Goal: Task Accomplishment & Management: Complete application form

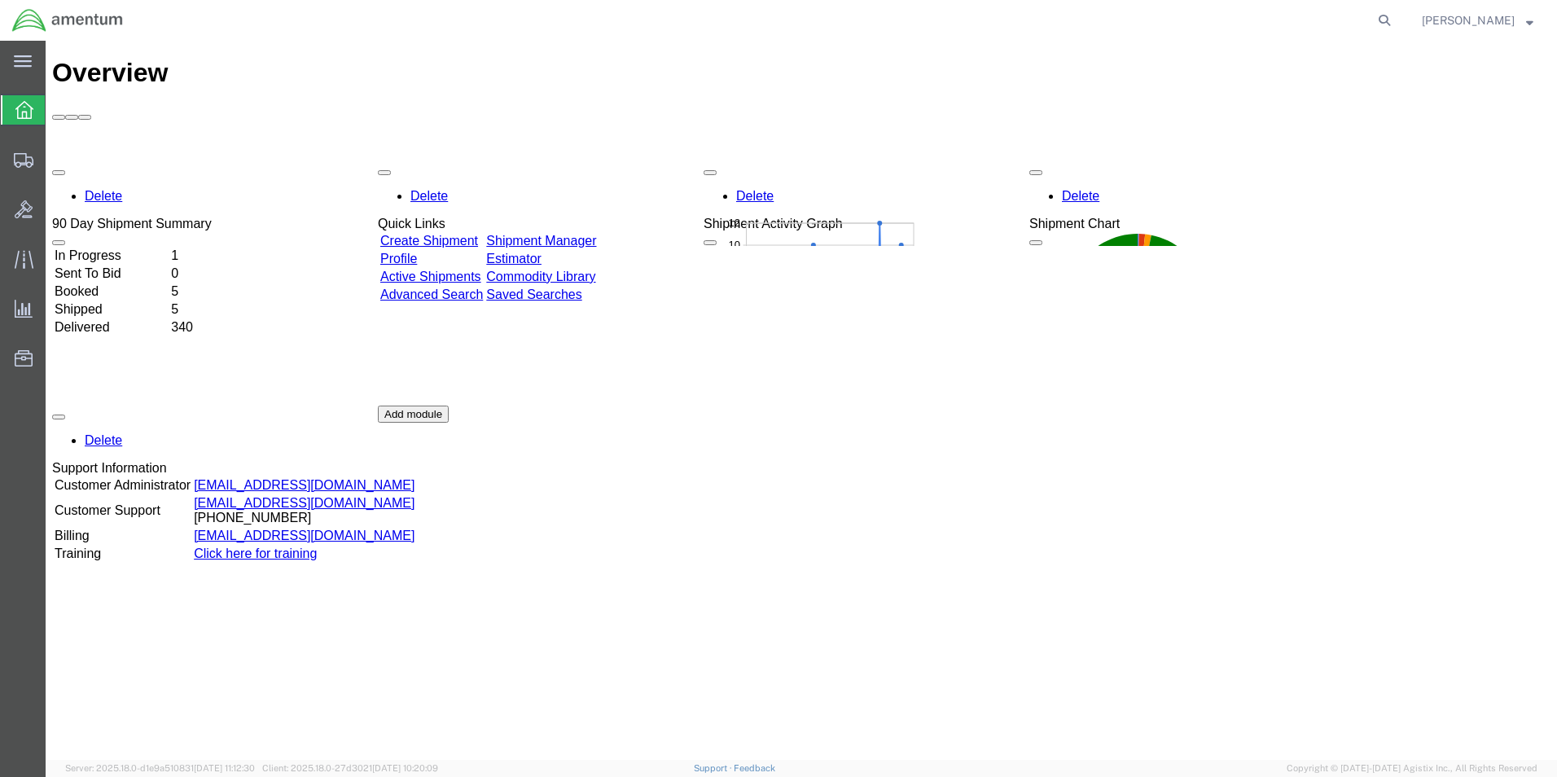
click at [568, 234] on link "Shipment Manager" at bounding box center [541, 241] width 110 height 14
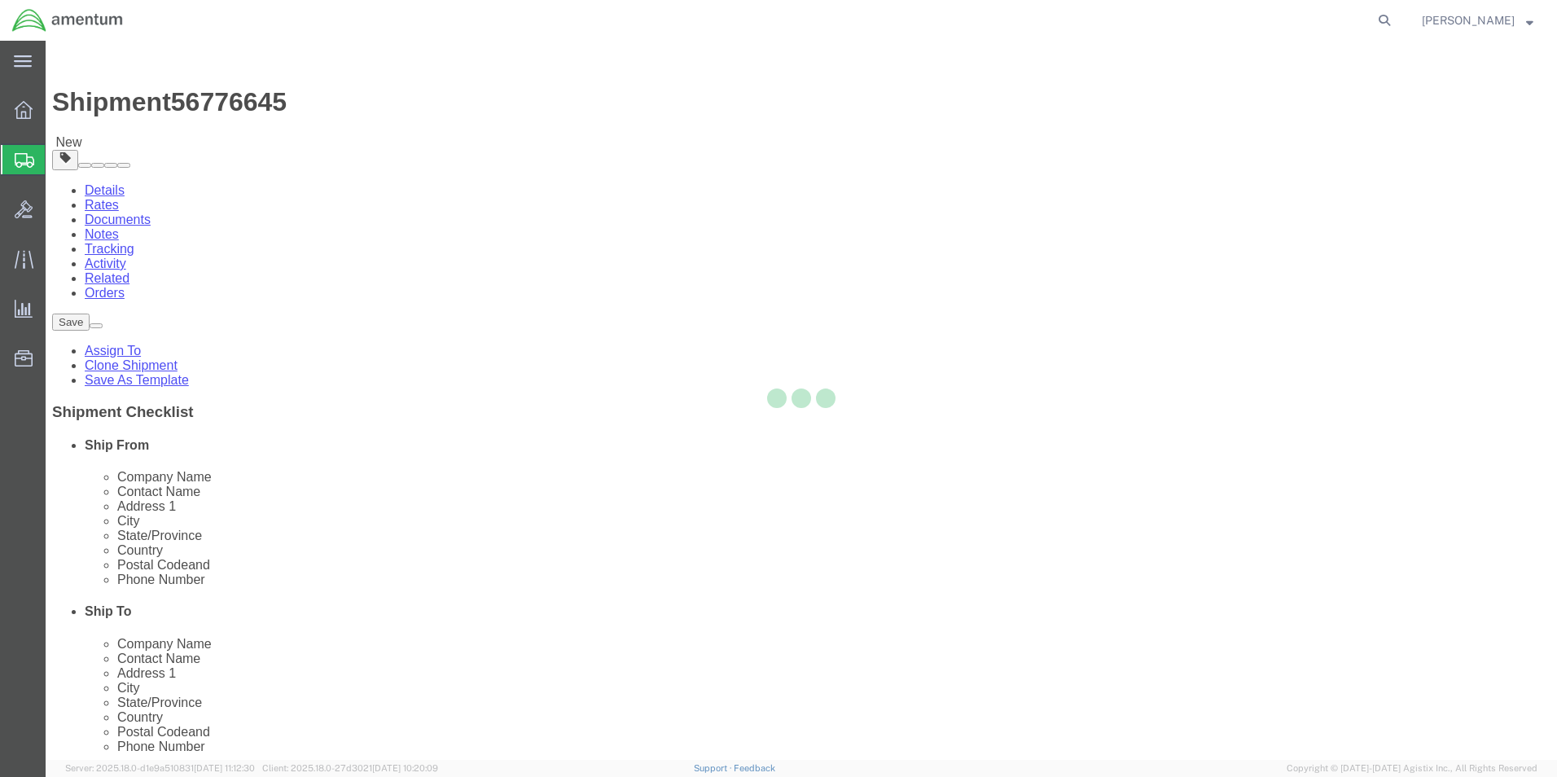
select select "42712"
select select "42748"
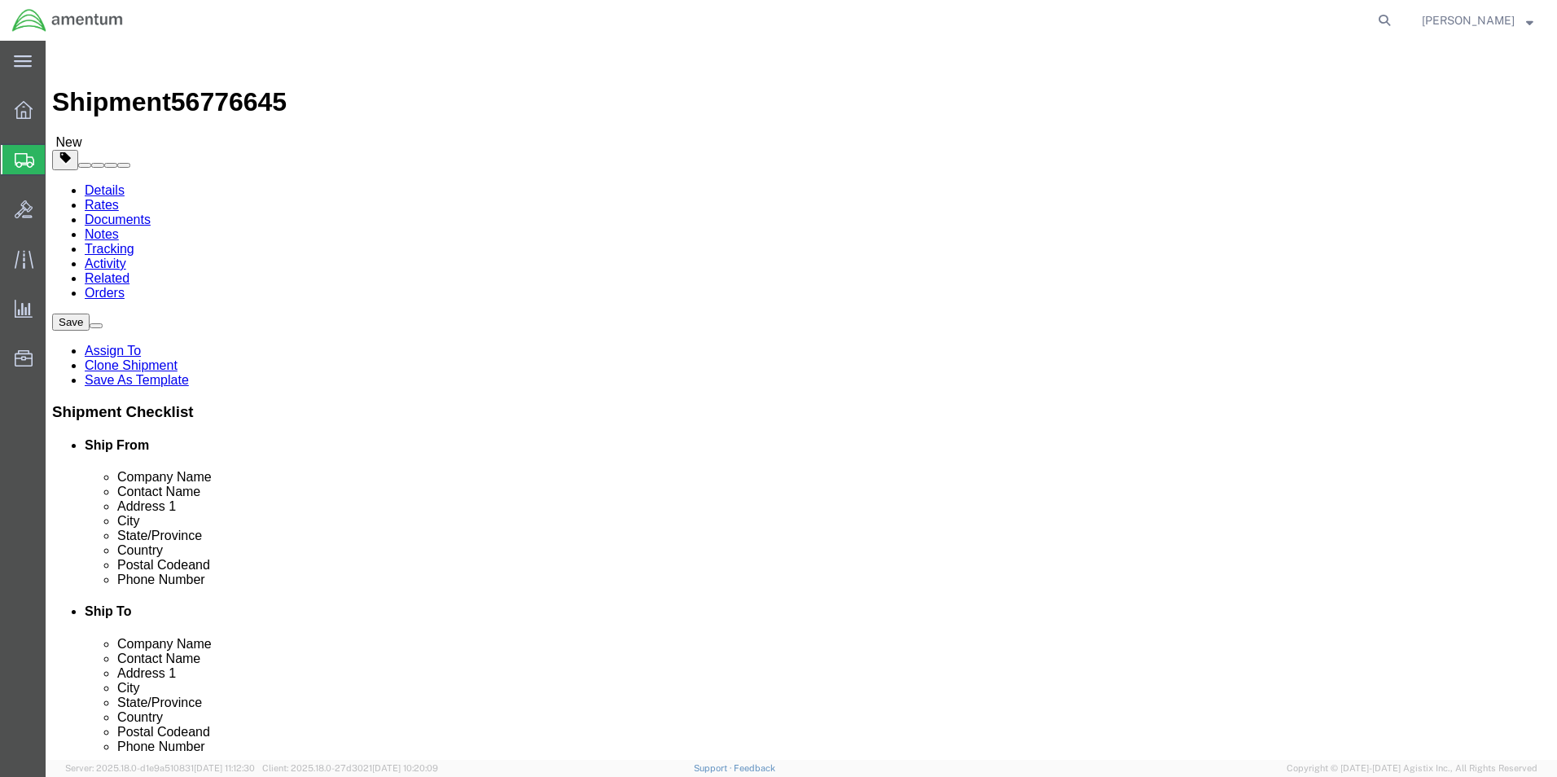
click input "[PERSON_NAME]"
drag, startPoint x: 301, startPoint y: 333, endPoint x: 175, endPoint y: 339, distance: 126.4
click div "Contact Name [PERSON_NAME]"
type input "marcu"
click p "- Amentum Services, Inc. - ([PERSON_NAME]) [STREET_ADDRESS][PERSON_NAME]"
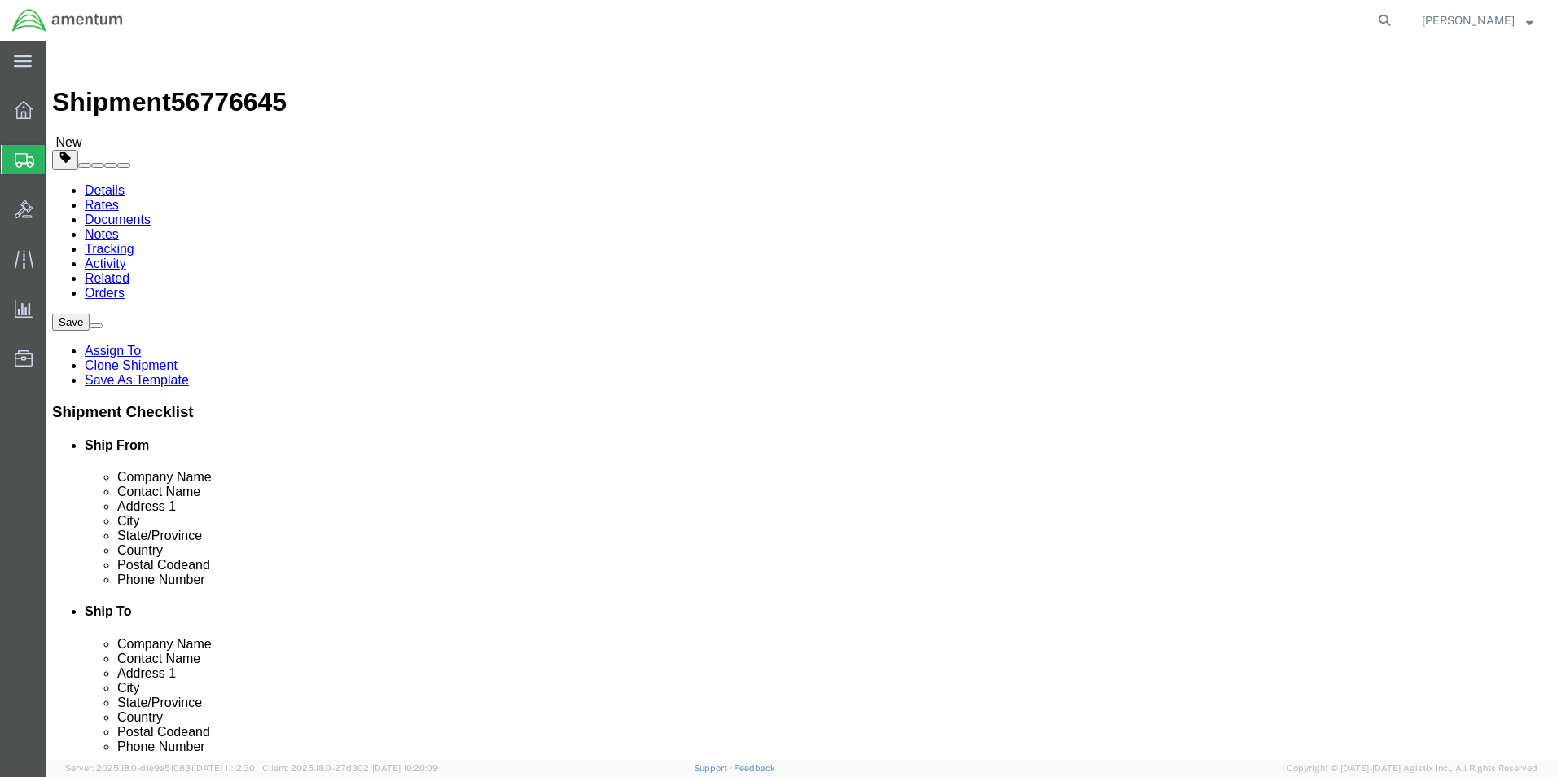
select select
type input "28308"
type input "[PHONE_NUMBER]"
type input "[PERSON_NAME][EMAIL_ADDRESS][PERSON_NAME][DOMAIN_NAME]"
checkbox input "true"
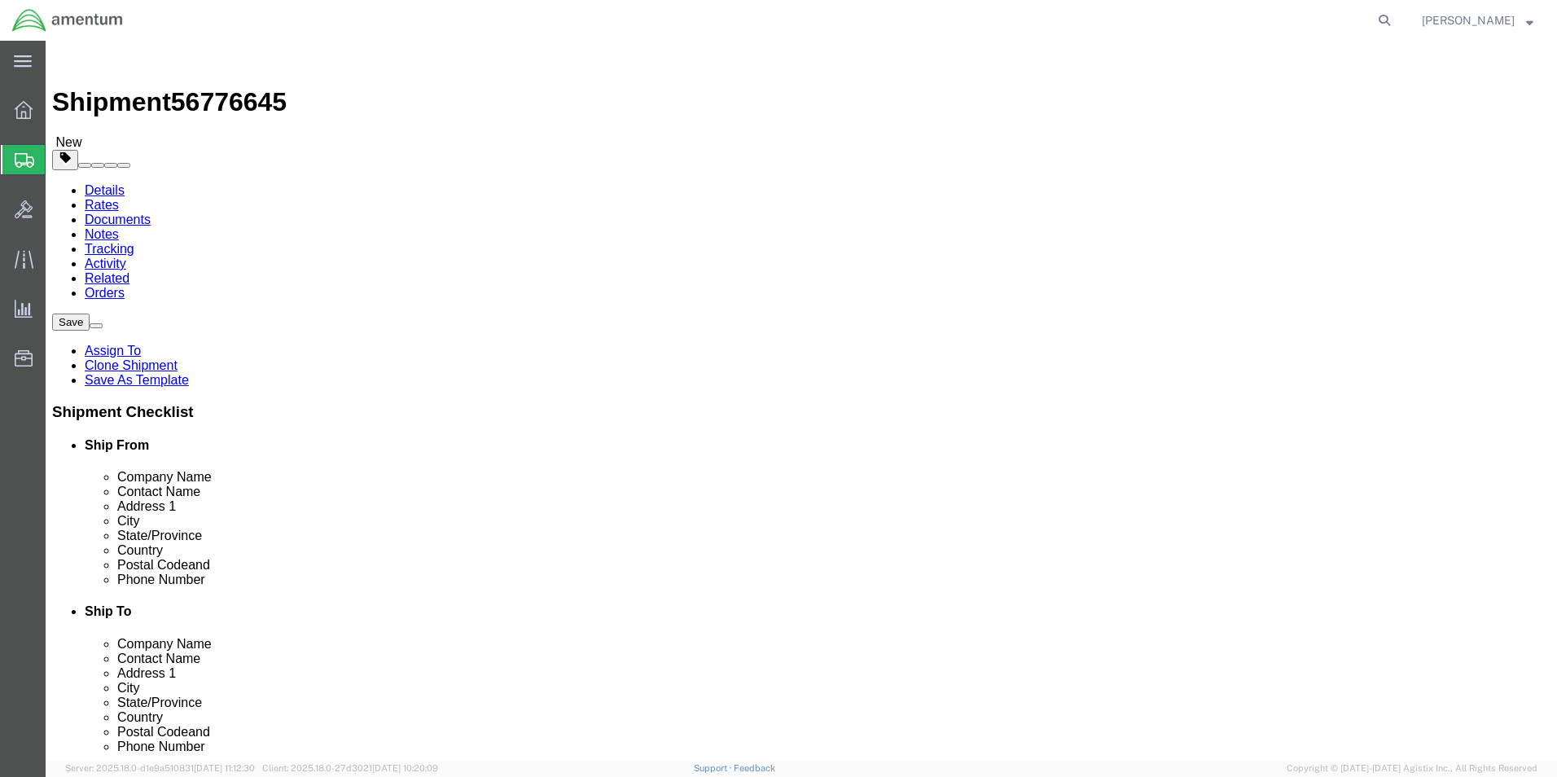
select select "NC"
type input "[PERSON_NAME]"
click input "checkbox"
checkbox input "false"
click button "Rate Shipment"
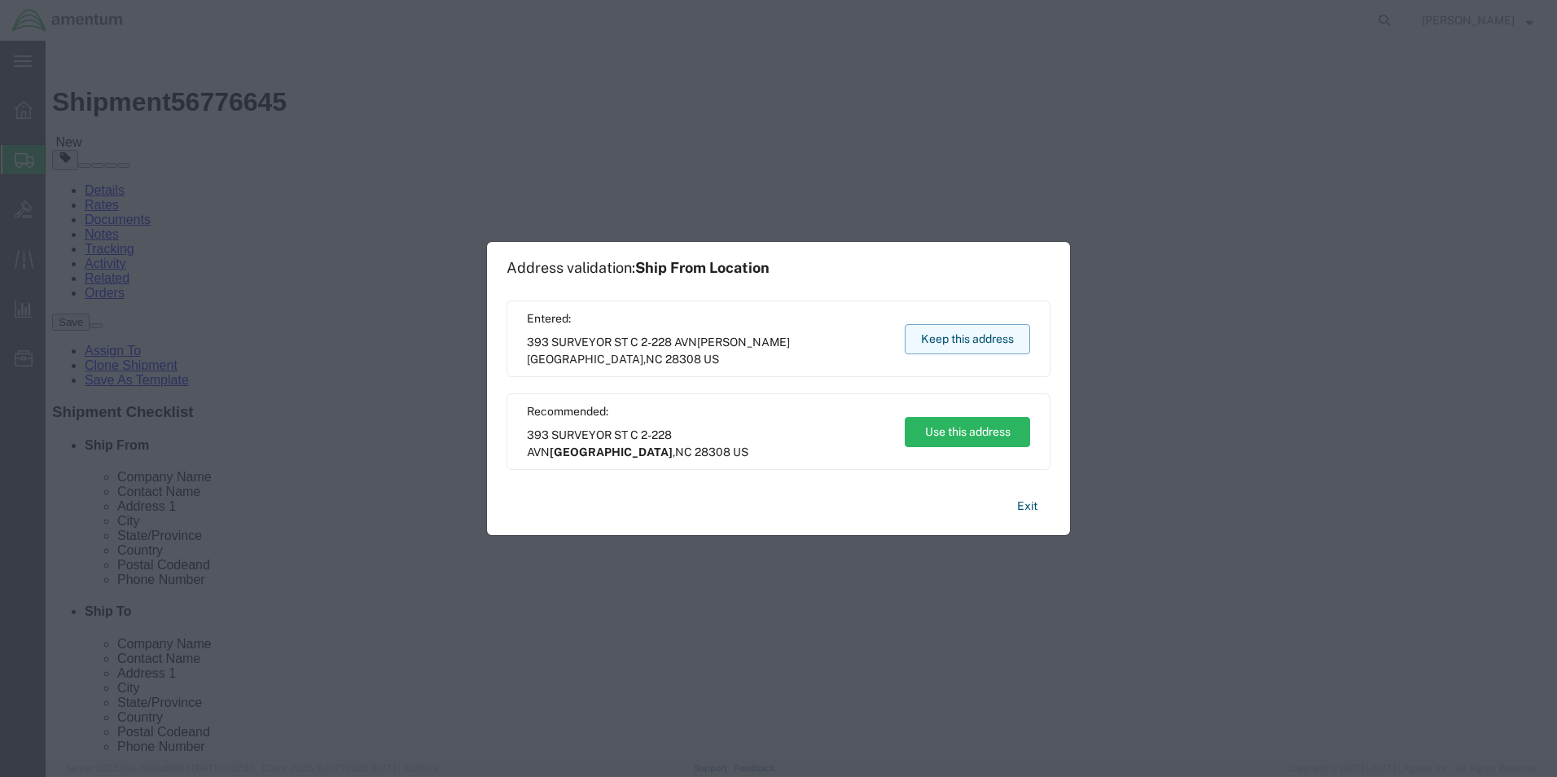
click at [941, 334] on button "Keep this address" at bounding box center [967, 339] width 125 height 30
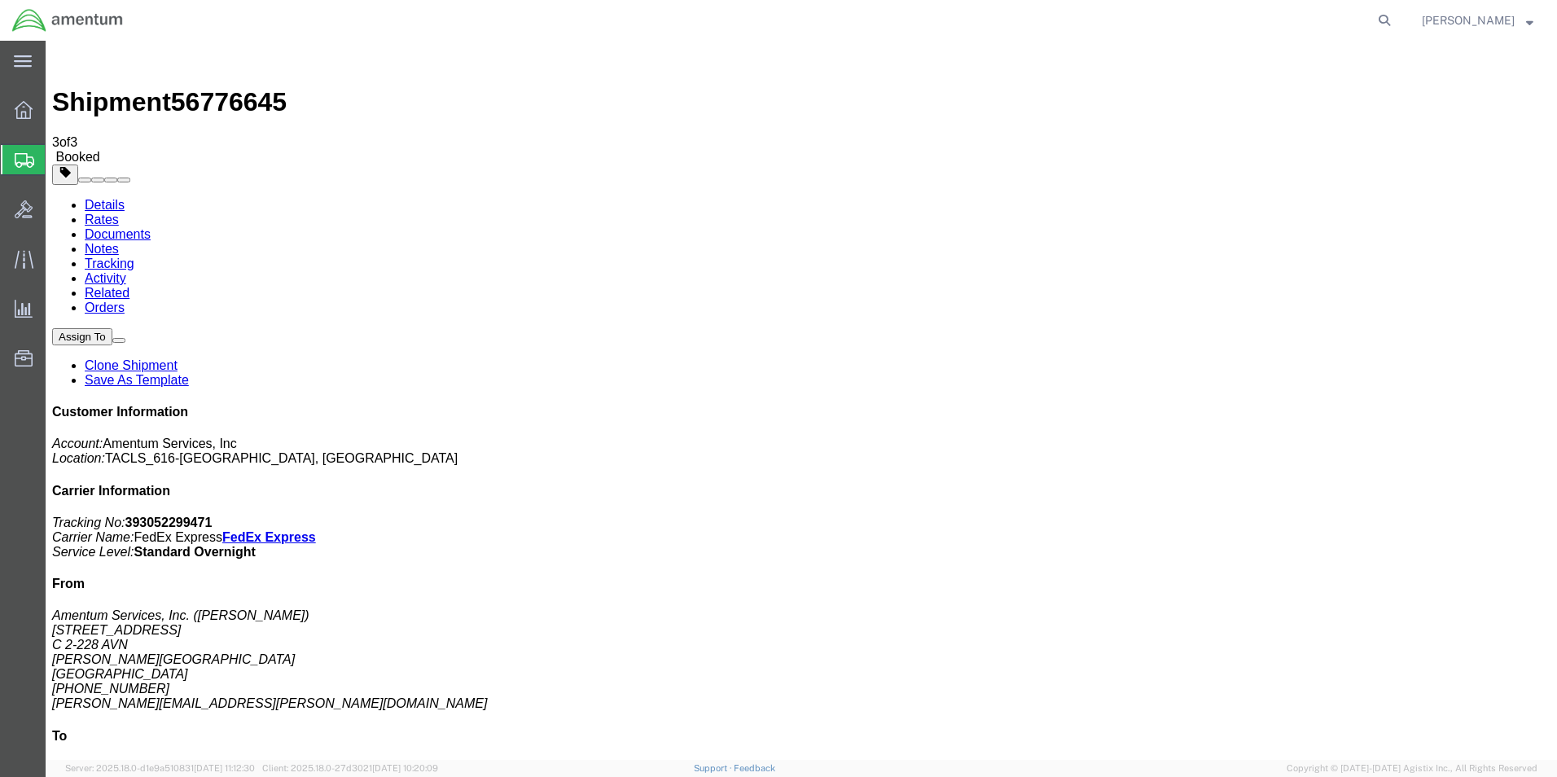
click at [103, 198] on link "Details" at bounding box center [105, 205] width 40 height 14
click link "Schedule pickup request"
click at [27, 116] on icon at bounding box center [24, 110] width 18 height 18
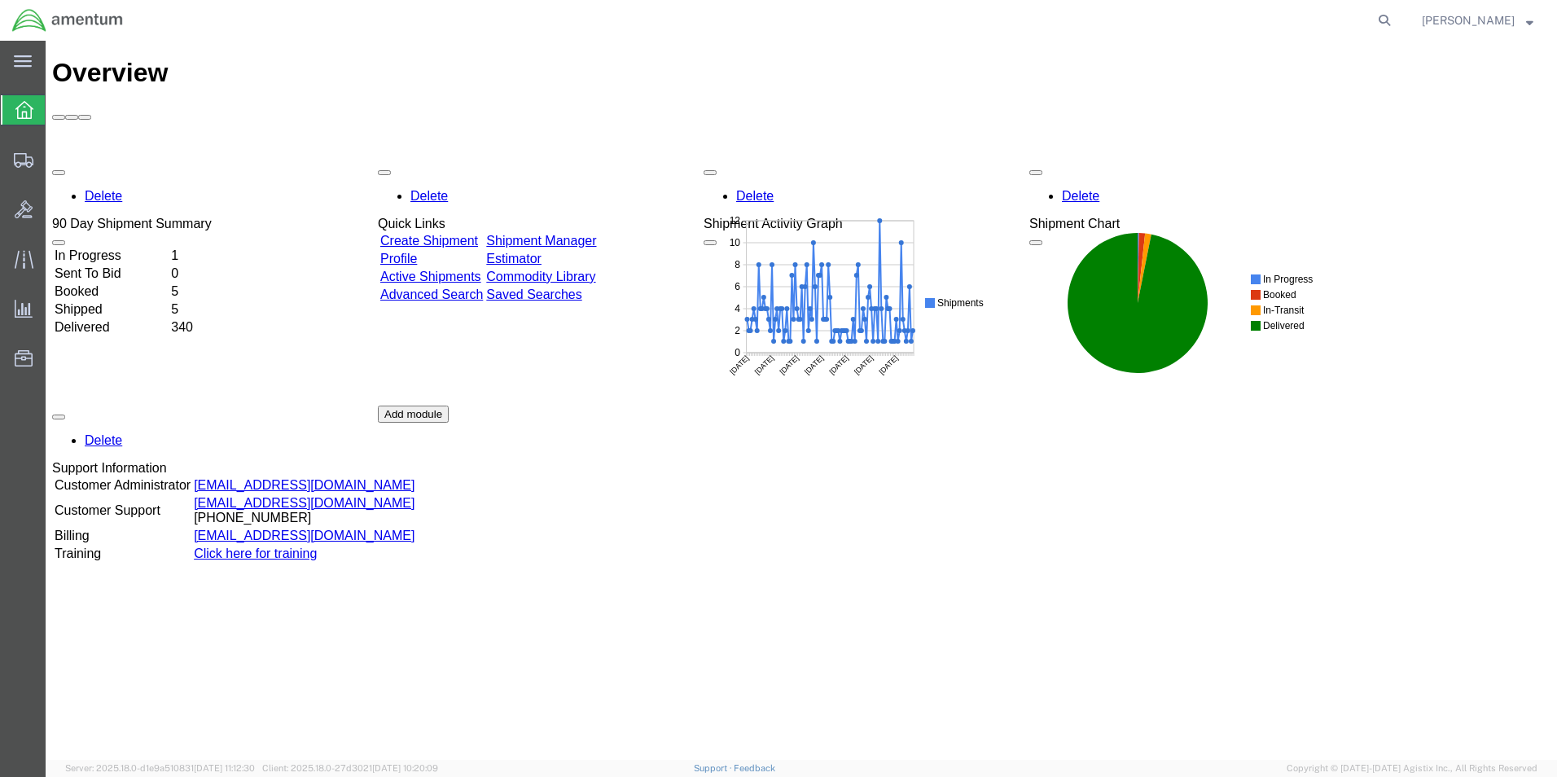
click at [559, 234] on link "Shipment Manager" at bounding box center [541, 241] width 110 height 14
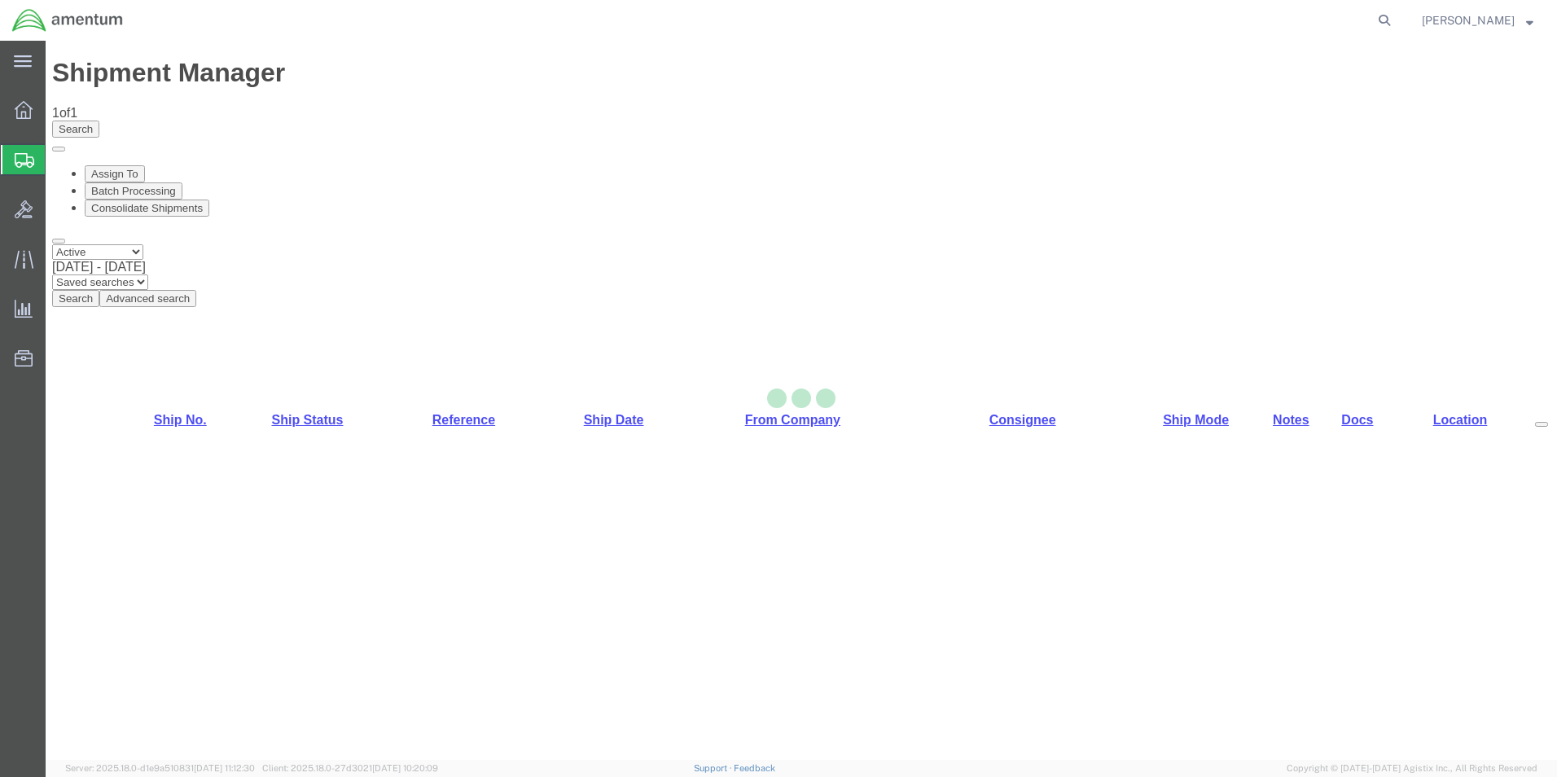
select select "42712"
select select "42748"
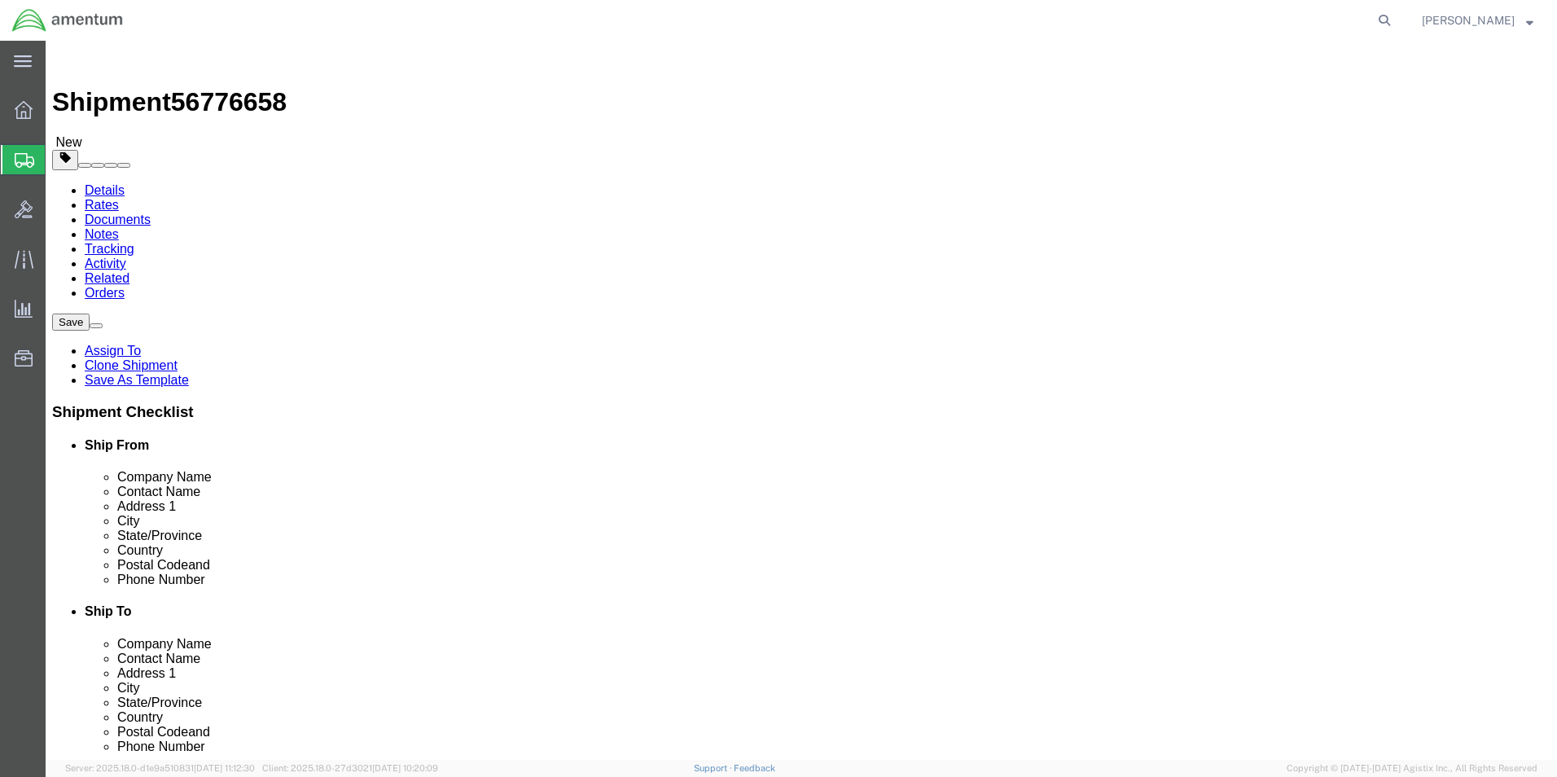
drag, startPoint x: 302, startPoint y: 333, endPoint x: 64, endPoint y: 324, distance: 238.8
click div "Location TACLS_616-[GEOGRAPHIC_DATA], [GEOGRAPHIC_DATA] Select My Profile Locat…"
type input "marcu"
click p "- Amentum Services, Inc. - ([PERSON_NAME]) [STREET_ADDRESS][PERSON_NAME]"
select select
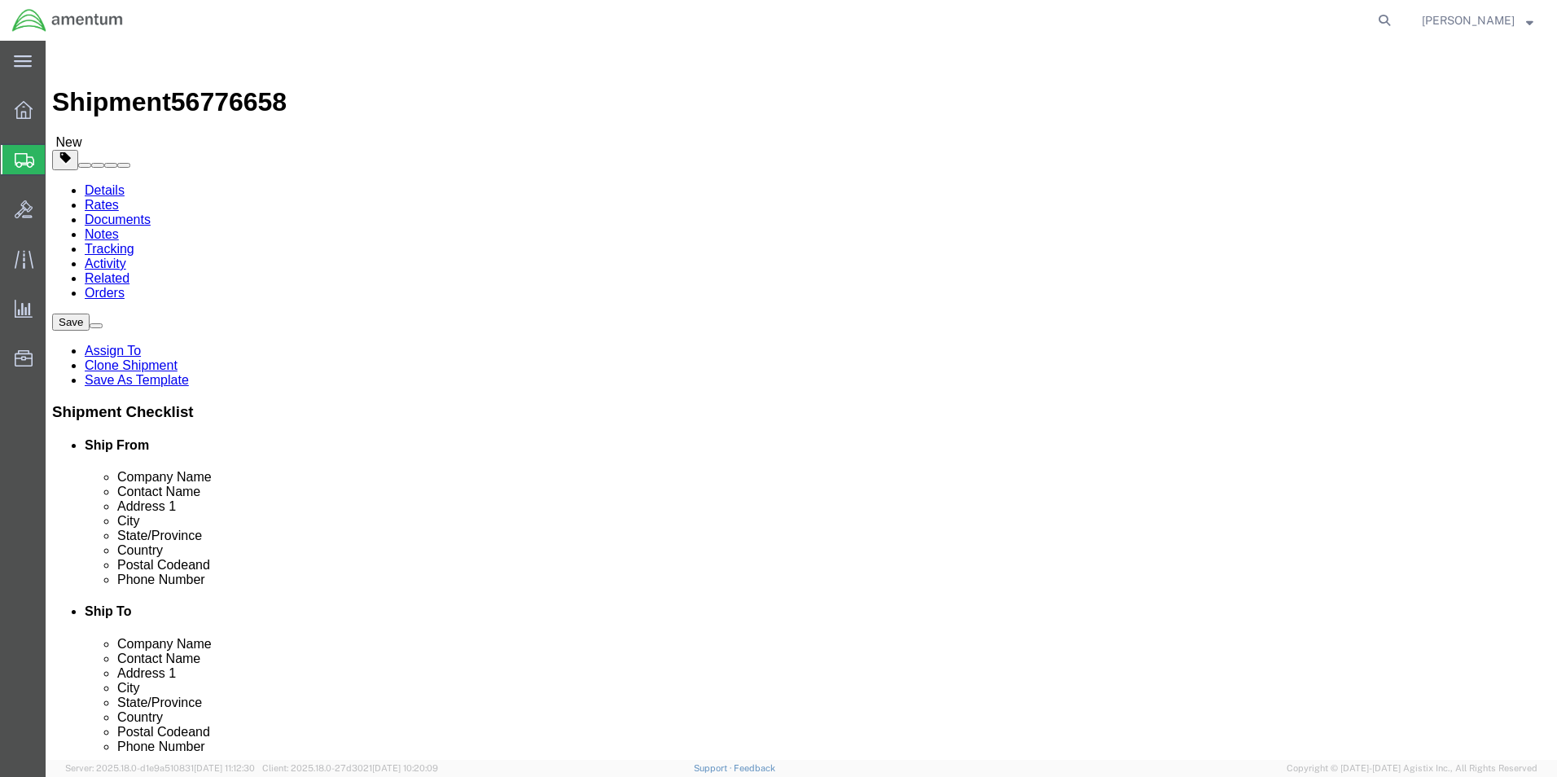
type input "28308"
type input "[PHONE_NUMBER]"
type input "[PERSON_NAME][EMAIL_ADDRESS][PERSON_NAME][DOMAIN_NAME]"
checkbox input "true"
select select "NC"
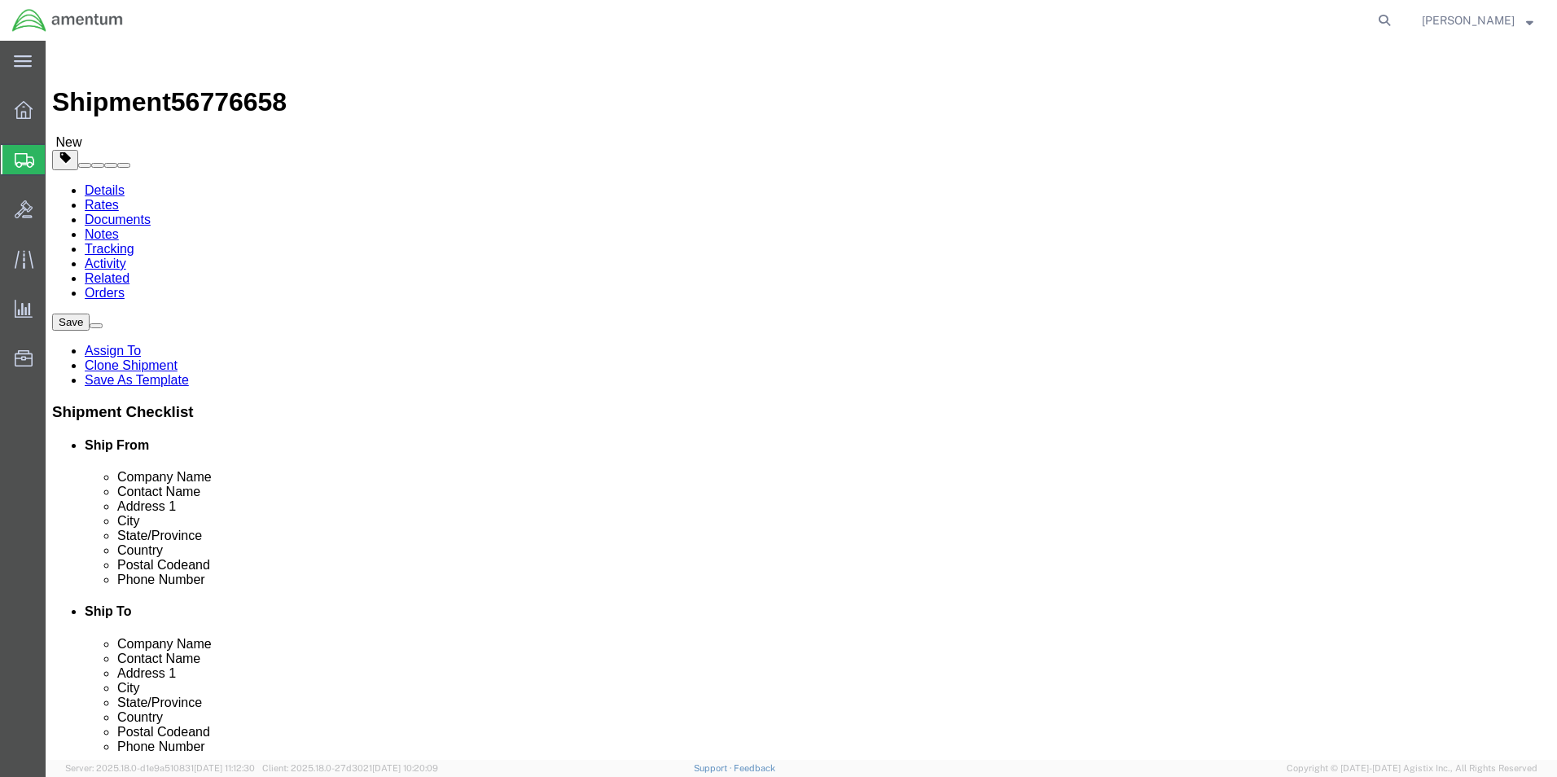
type input "[PERSON_NAME]"
click input "checkbox"
checkbox input "false"
click button "Rate Shipment"
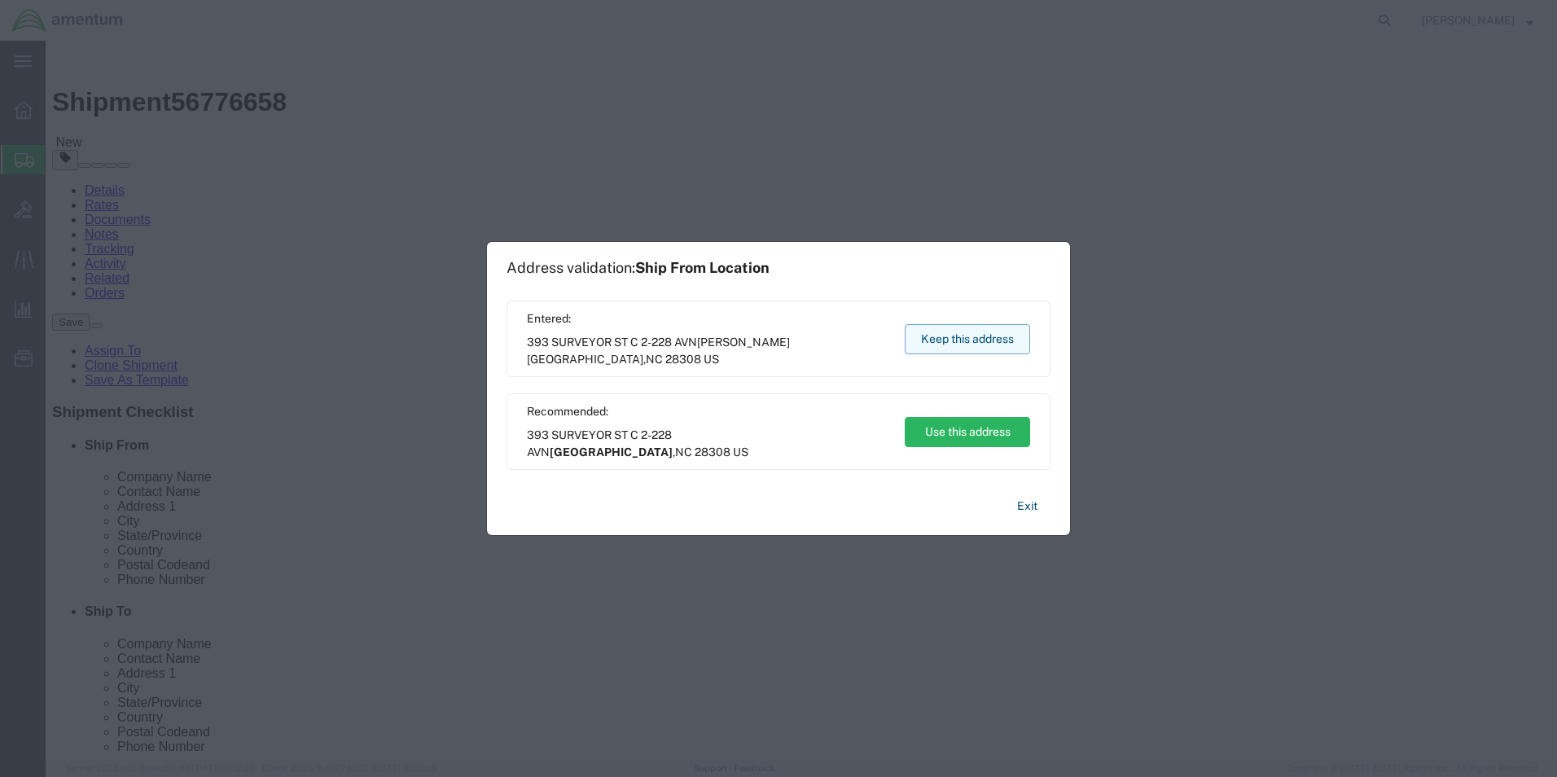
click at [964, 344] on button "Keep this address" at bounding box center [967, 339] width 125 height 30
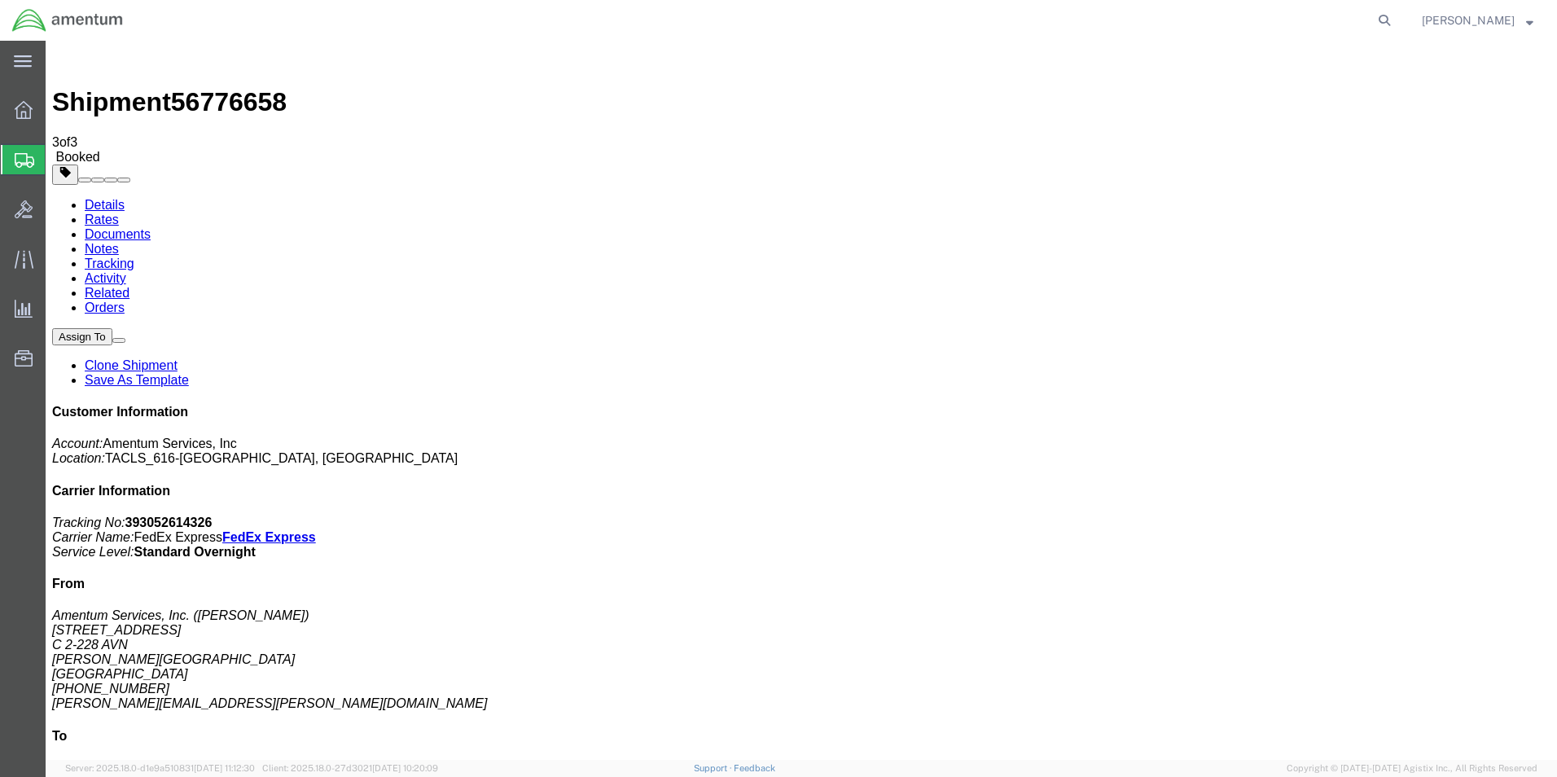
click at [92, 198] on link "Details" at bounding box center [105, 205] width 40 height 14
click link "Schedule pickup request"
click at [27, 114] on icon at bounding box center [24, 110] width 18 height 18
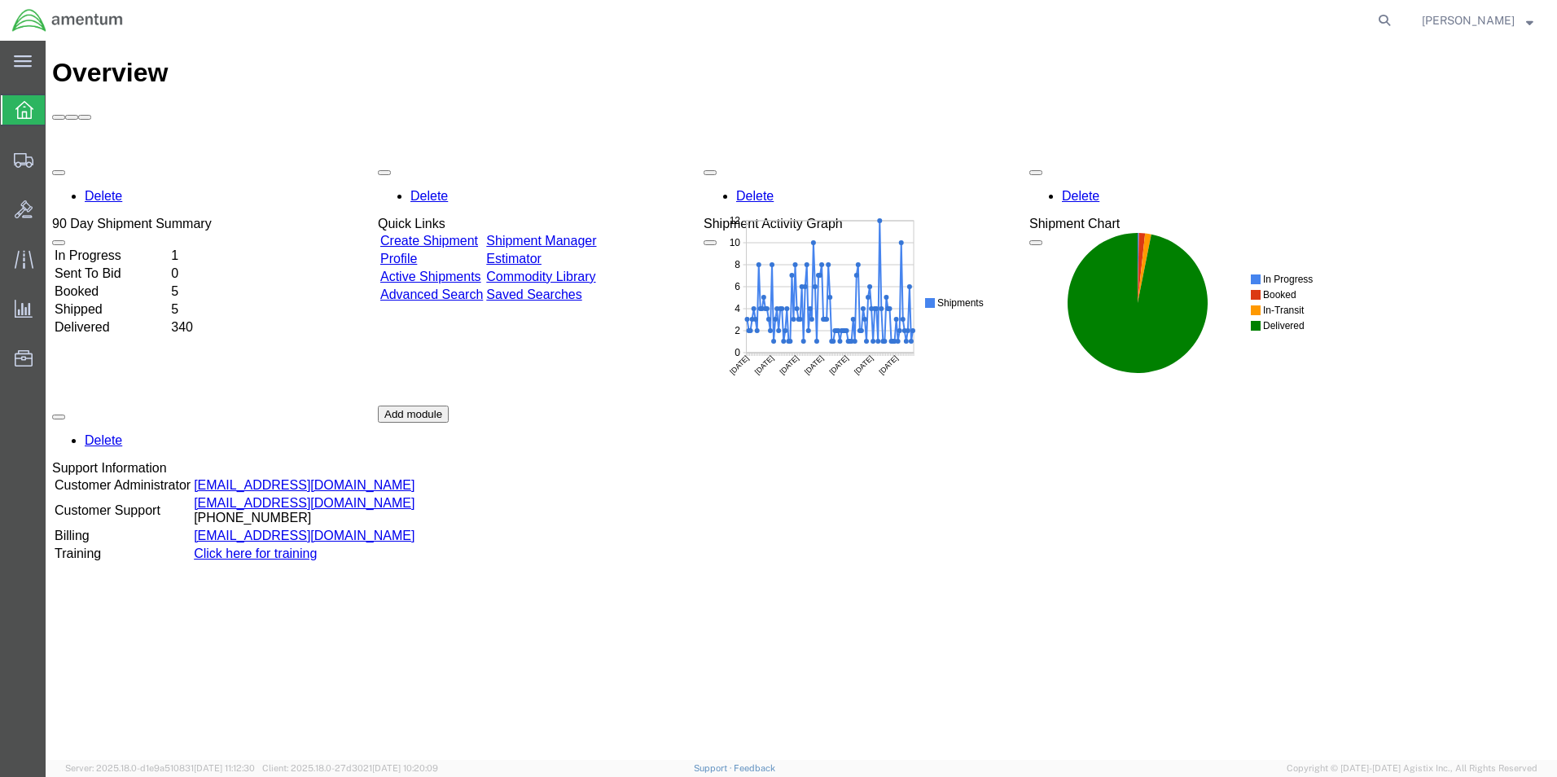
click at [469, 234] on link "Create Shipment" at bounding box center [429, 241] width 98 height 14
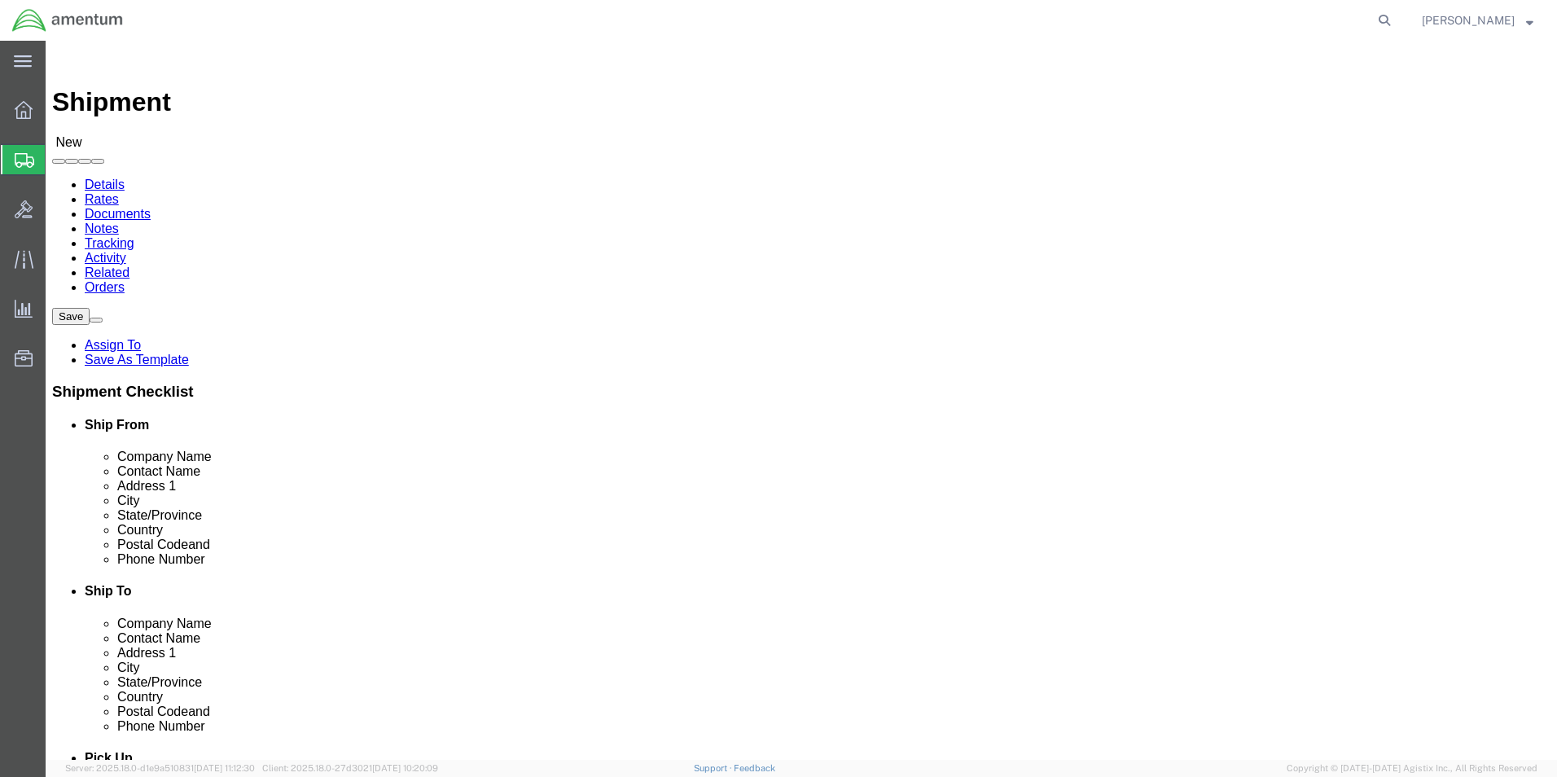
scroll to position [5700, 0]
select select "42712"
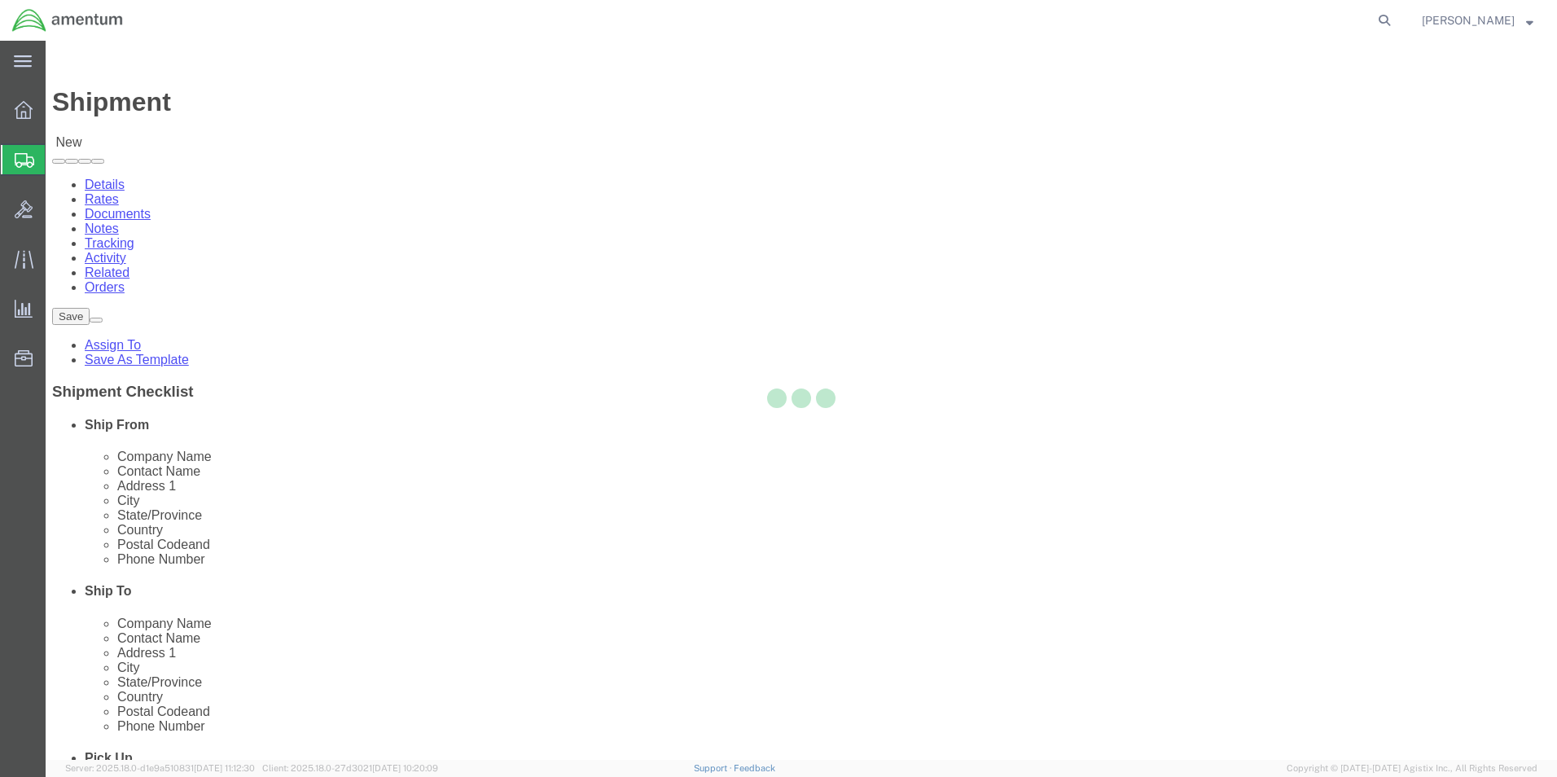
type input "Amentum Services, Inc."
type input "[STREET_ADDRESS]"
type input "C 2-228 AVN"
type input "[PERSON_NAME][GEOGRAPHIC_DATA]"
type input "28308"
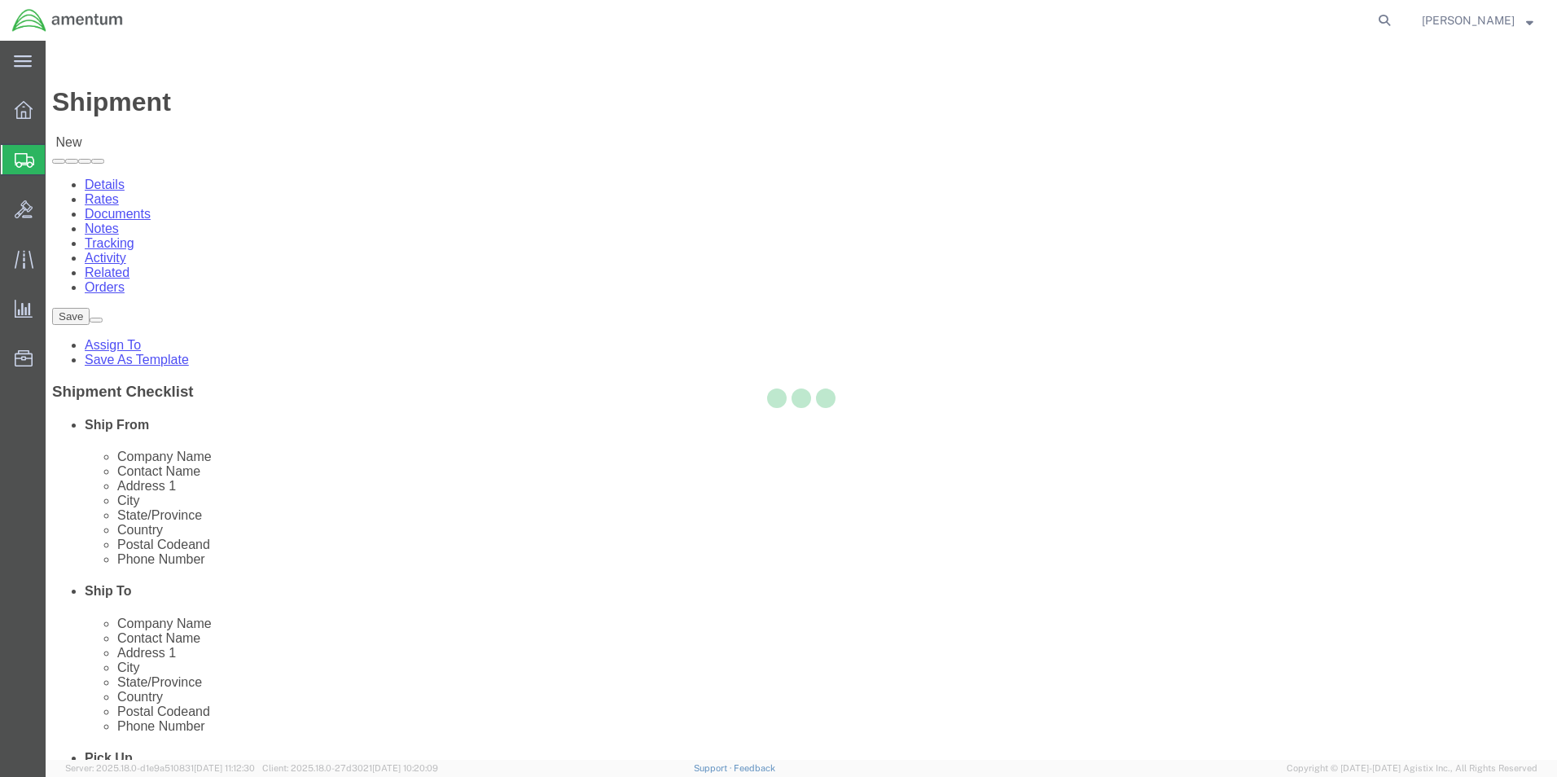
select select "NC"
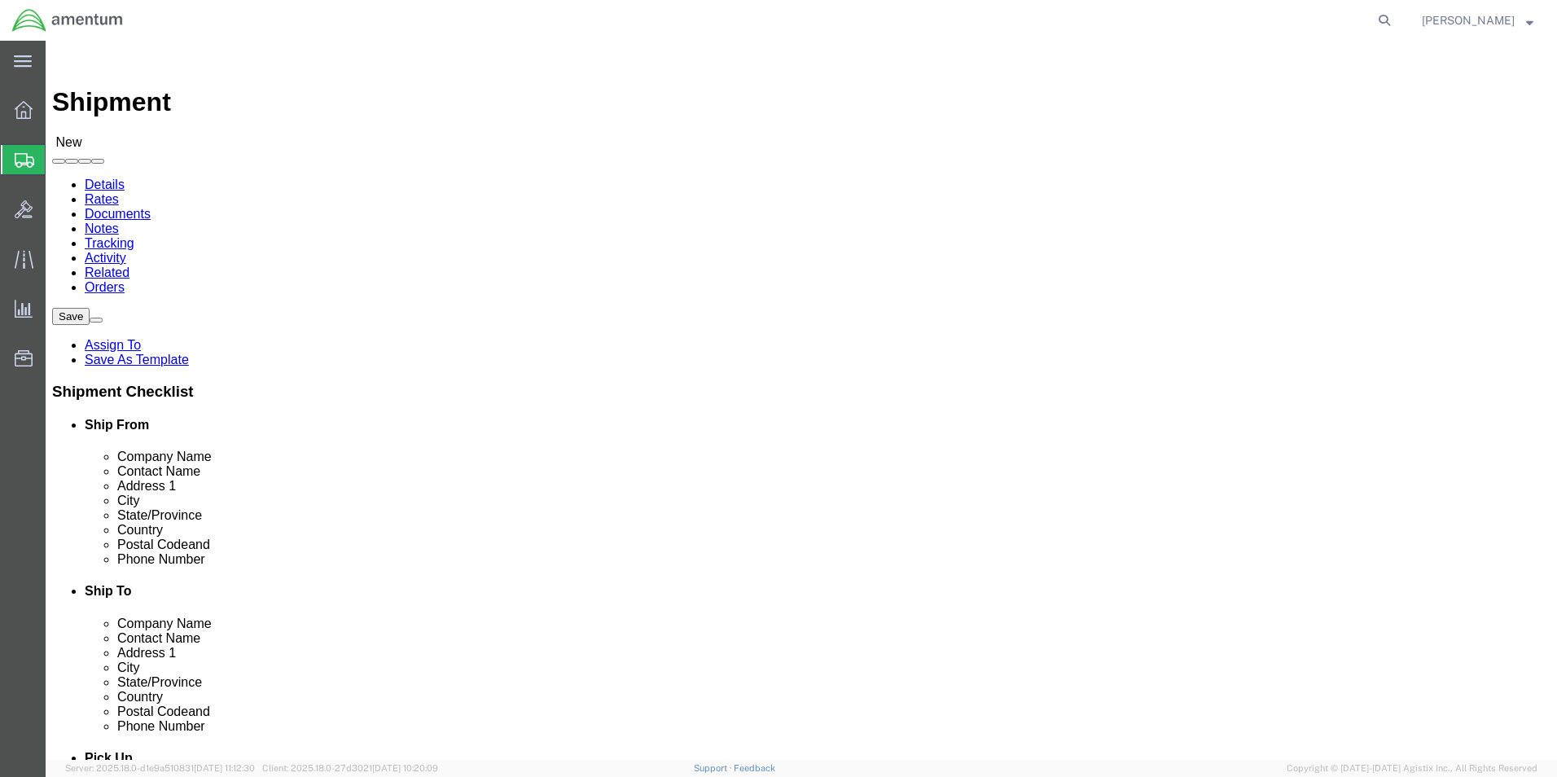
click input "text"
type input "marcu"
click p "- Amentum Services, Inc. - ([PERSON_NAME]) [STREET_ADDRESS][PERSON_NAME]"
select select
type input "[PERSON_NAME]"
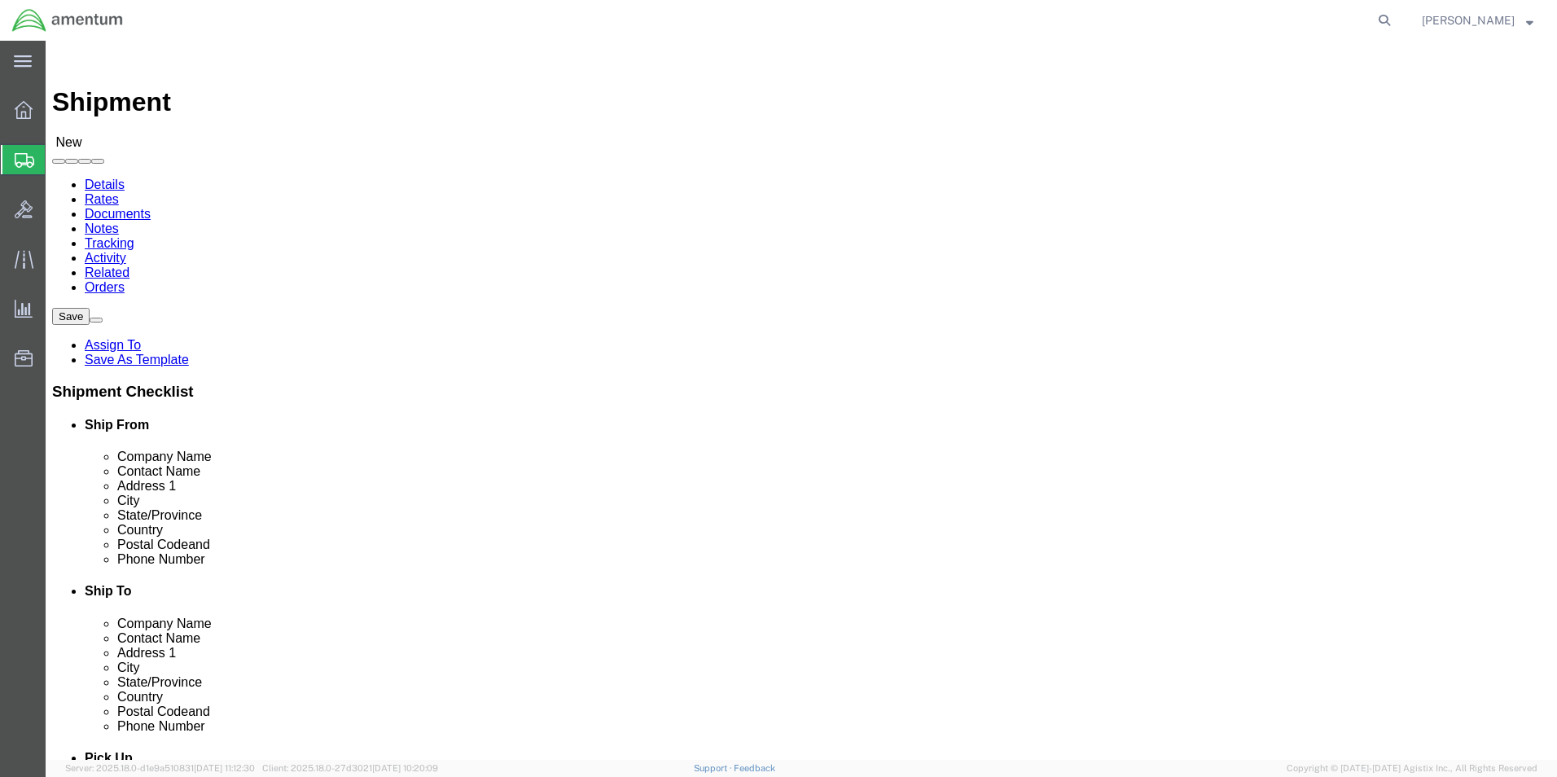
type input "[PHONE_NUMBER]"
type input "[PERSON_NAME][EMAIL_ADDRESS][PERSON_NAME][DOMAIN_NAME]"
checkbox input "true"
select select "NC"
type input "[PERSON_NAME]"
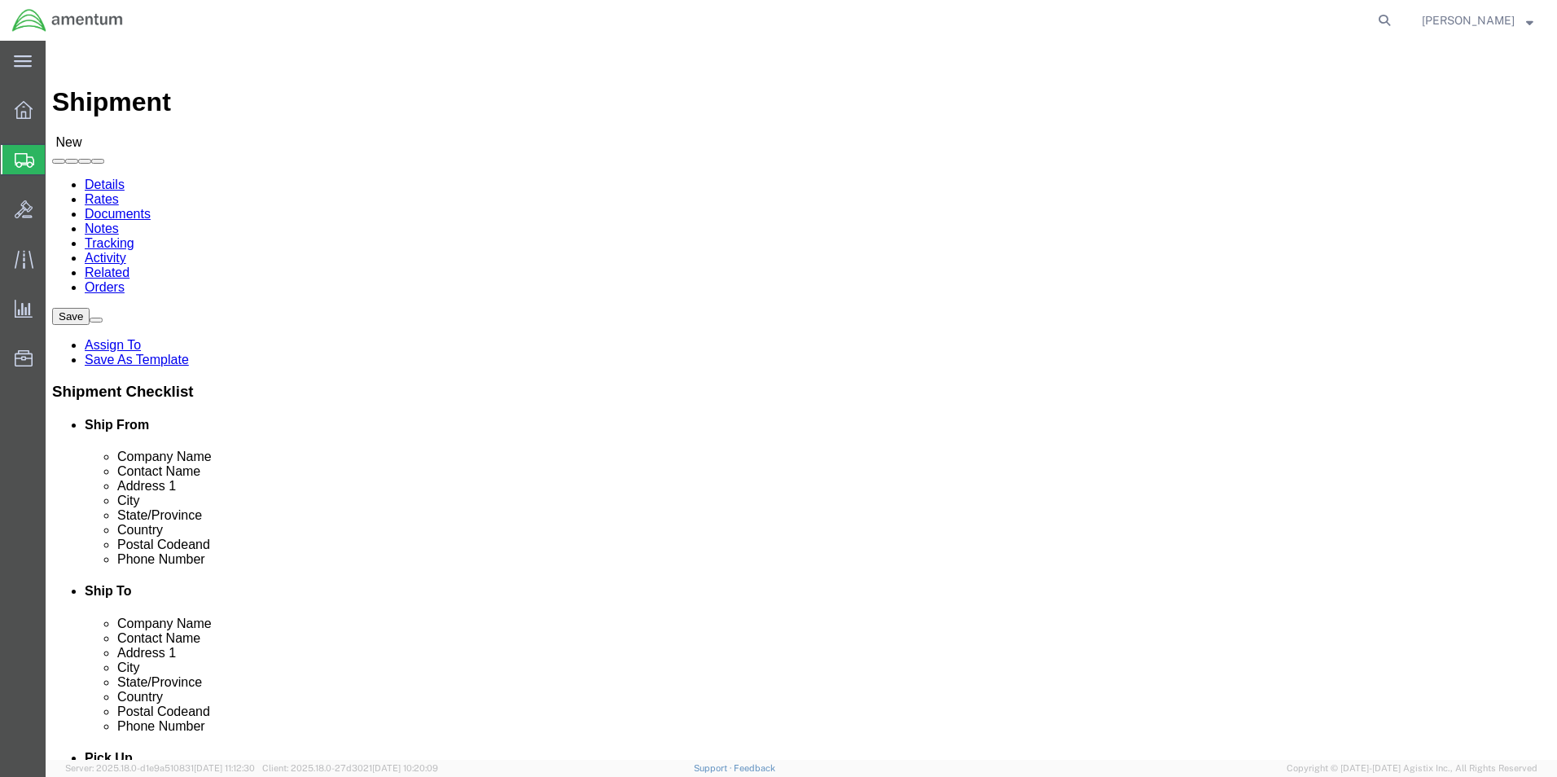
click input "checkbox"
checkbox input "false"
click input "text"
type input "m"
click input "text"
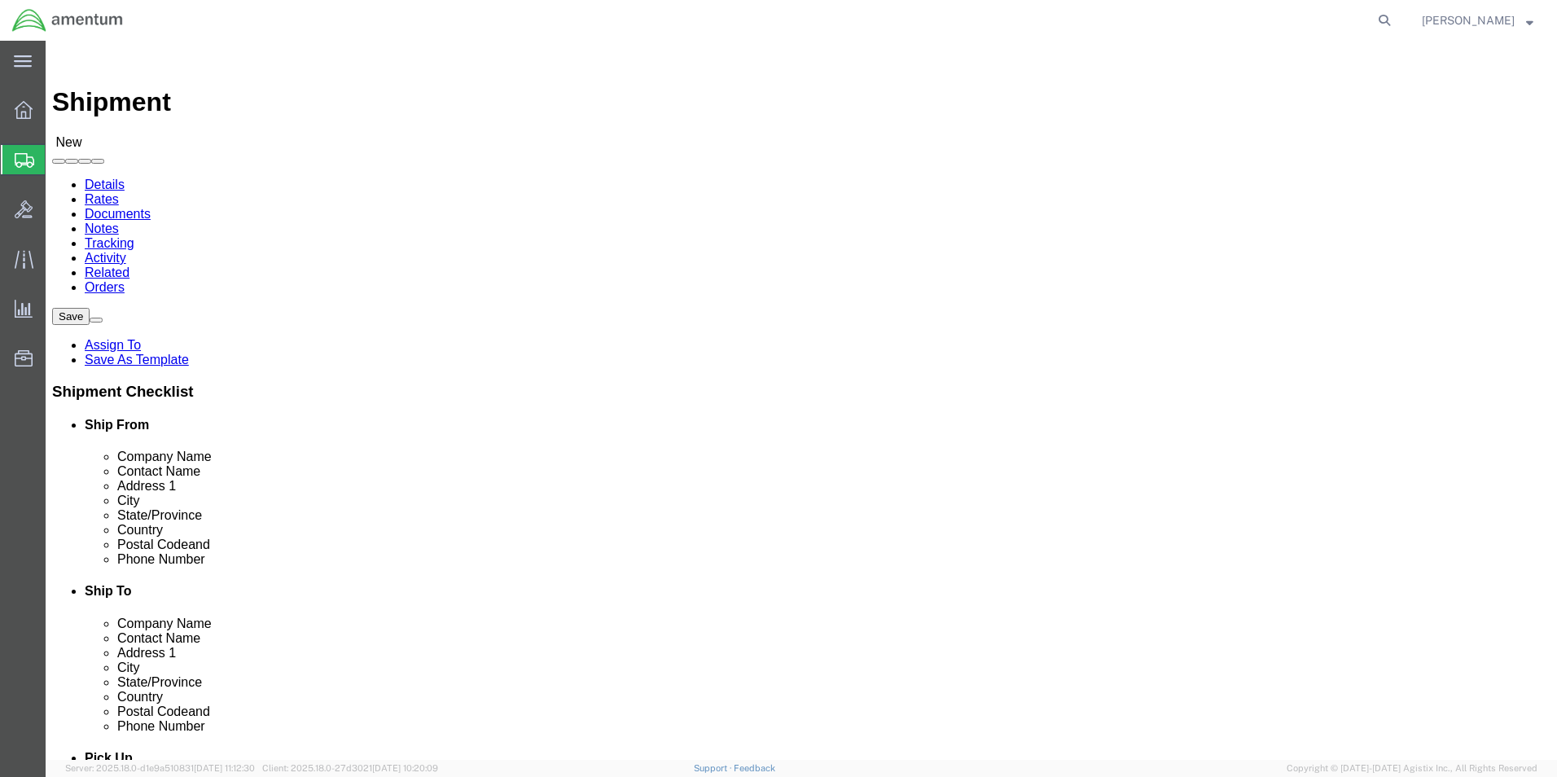
type input "1"
type input "mg"
select select "42748"
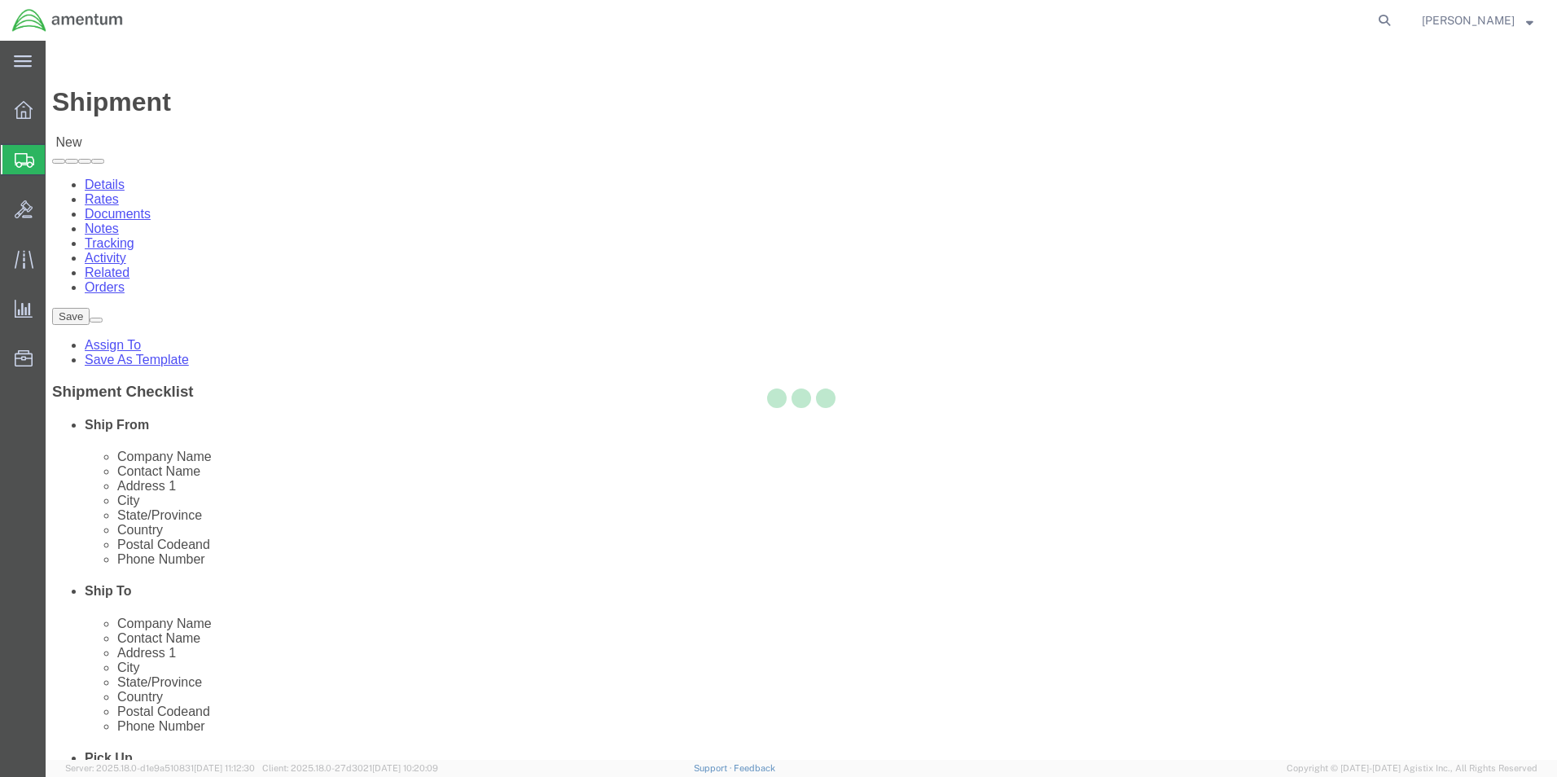
type input "Amentum Services, Inc."
type input "[STREET_ADDRESS][PERSON_NAME]"
type input "Bldg 352 Clay NGTC"
type input "Marietta"
type input "30060"
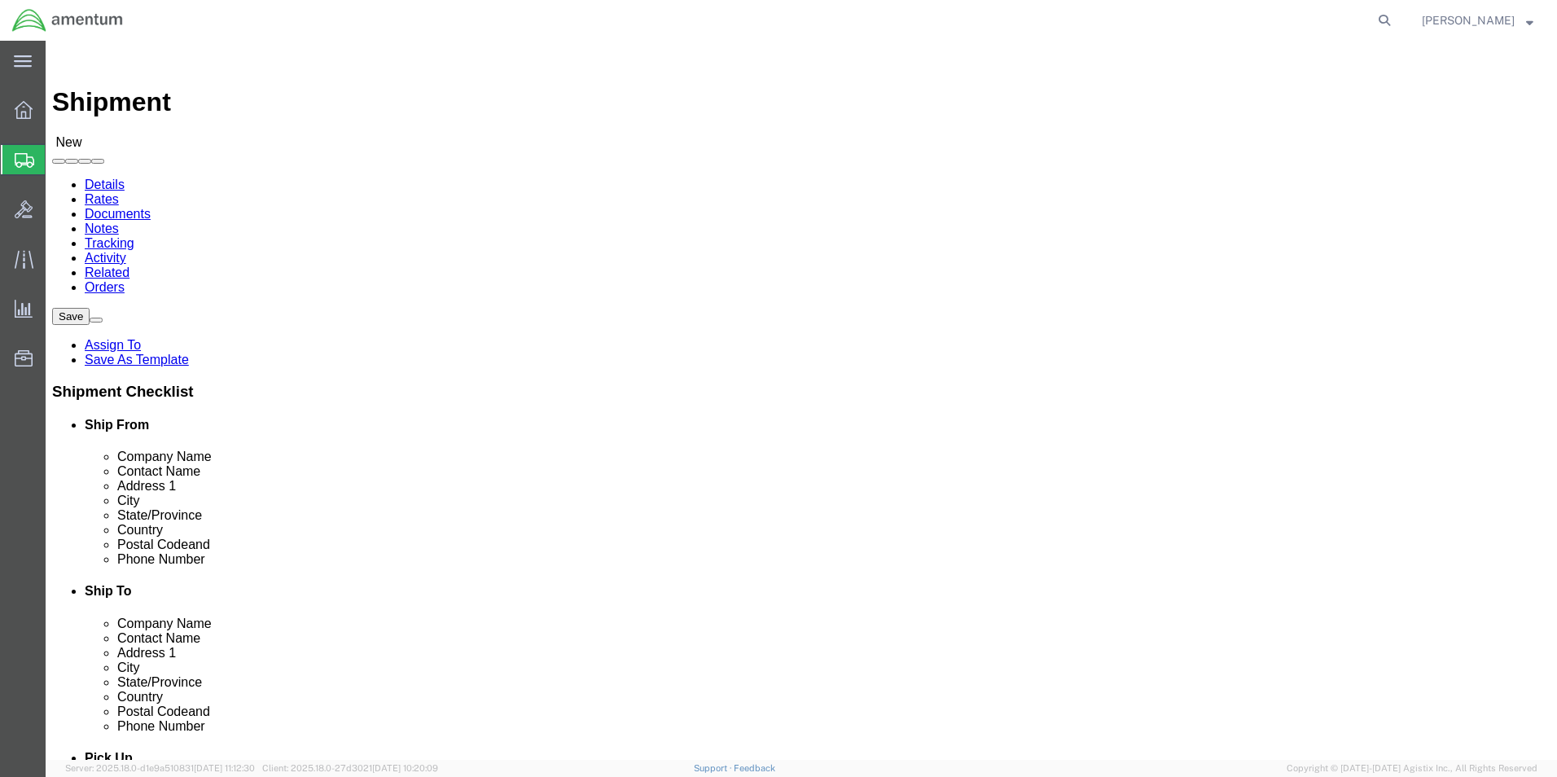
select select "GA"
click input "text"
type input "[PERSON_NAME]"
click input "text"
type input "[PHONE_NUMBER]"
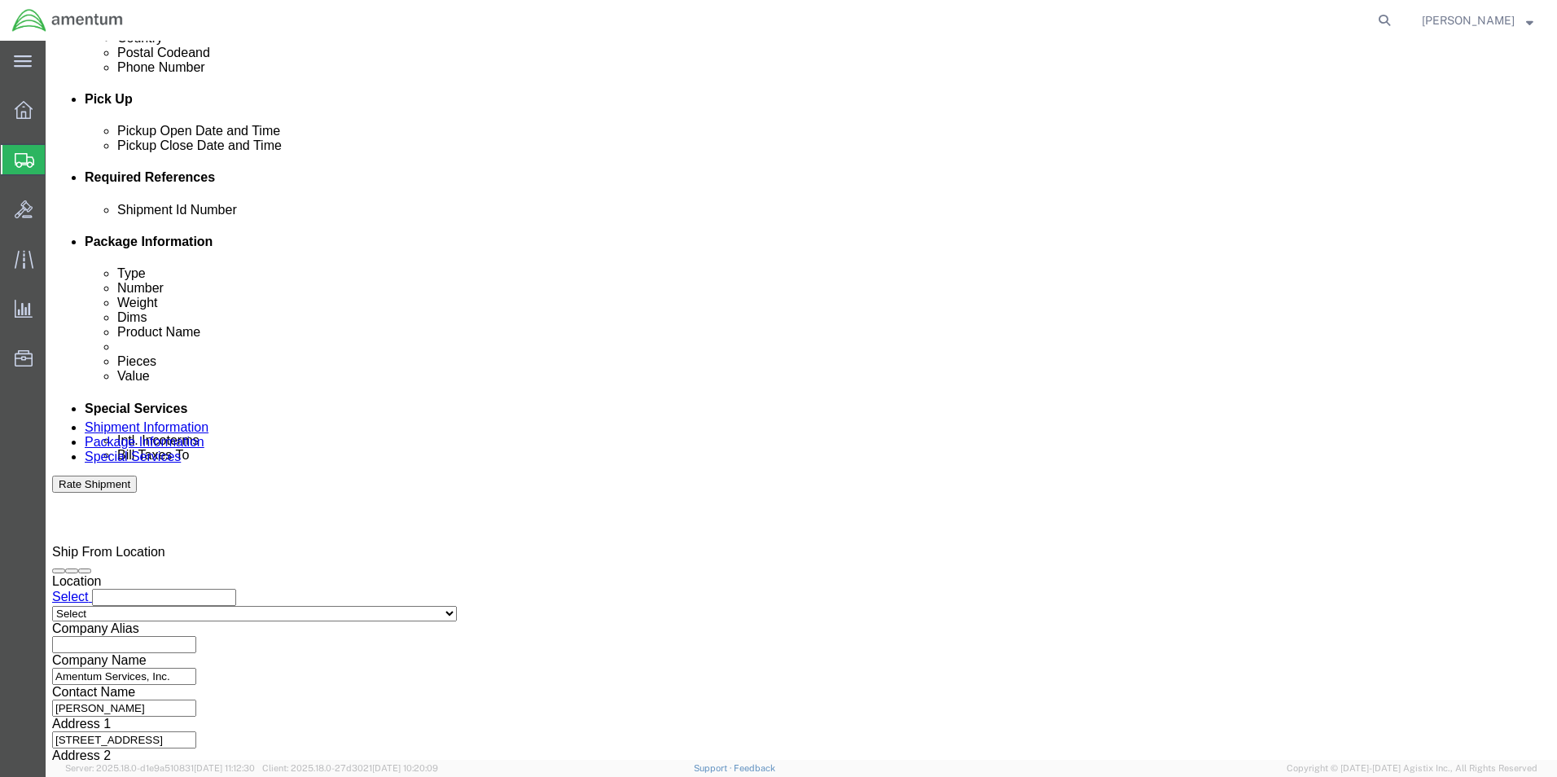
scroll to position [679, 0]
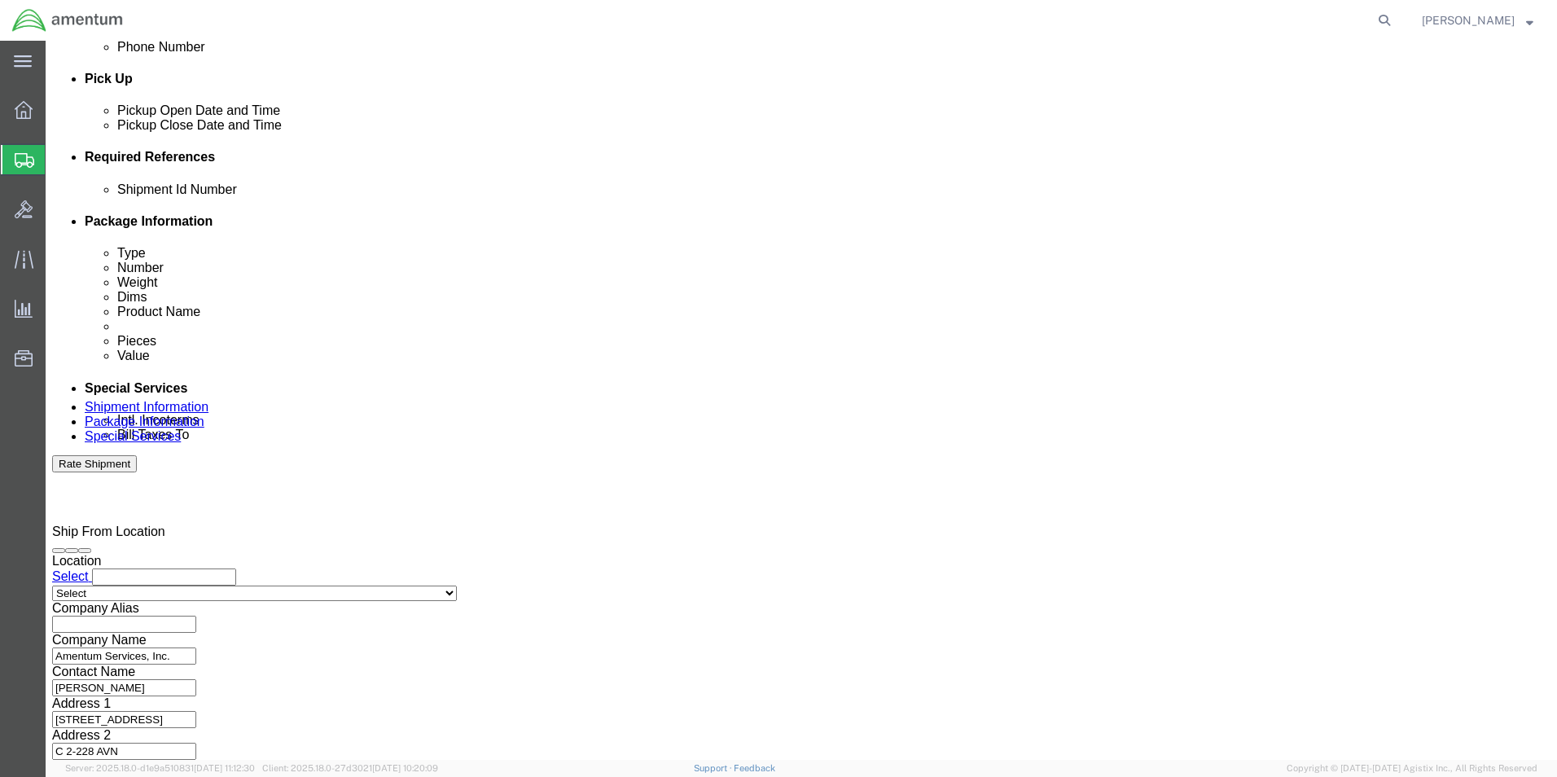
click input "text"
paste input "4857.1.2103.00.00.00.000.FRE"
type input "4857.1.2103.00.00.00.000.FRE"
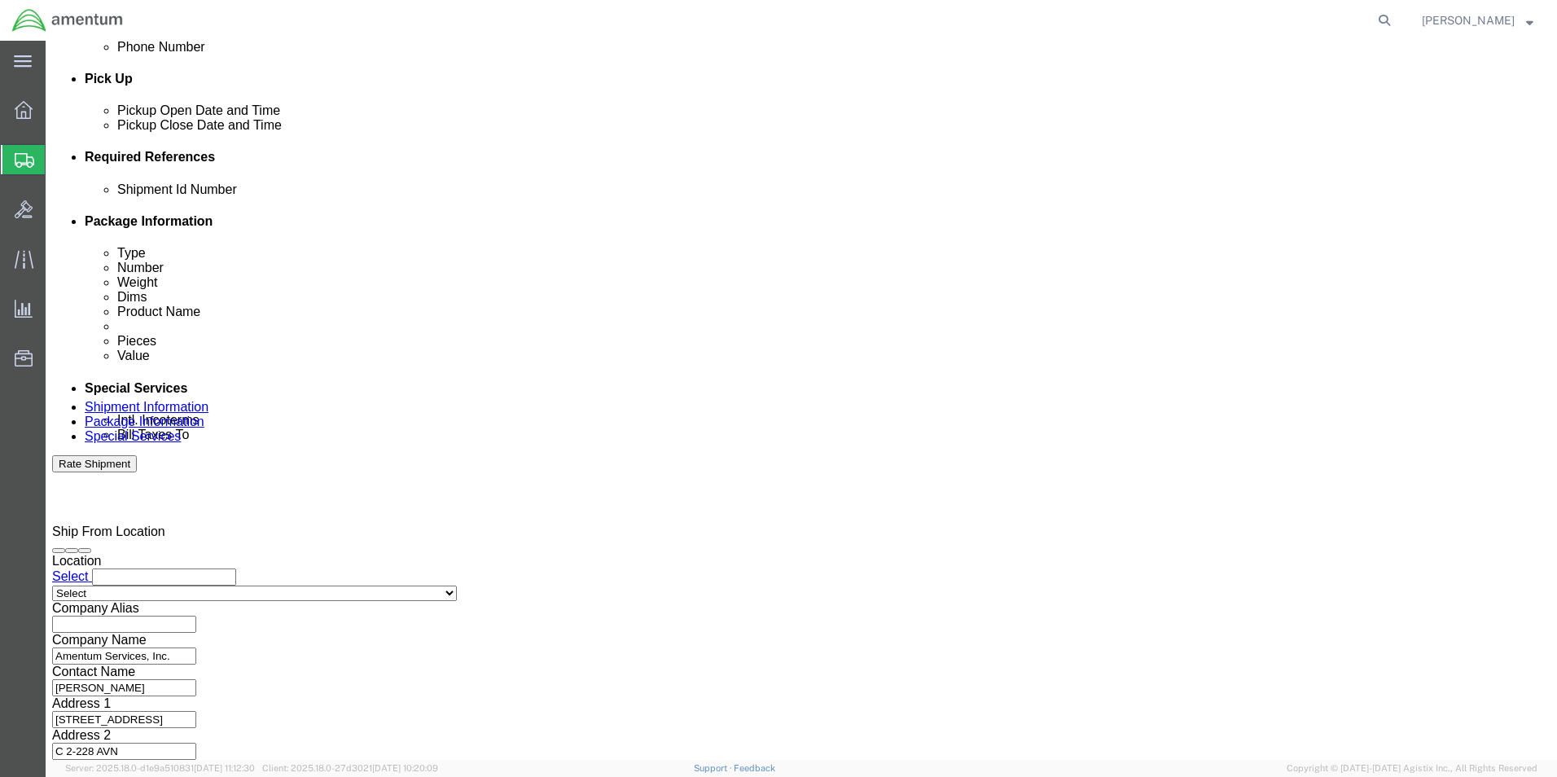
click div "[DATE] 10:00 AM"
click input "5:00 AM"
type input "5:00 PM"
click button "Apply"
click button "Continue"
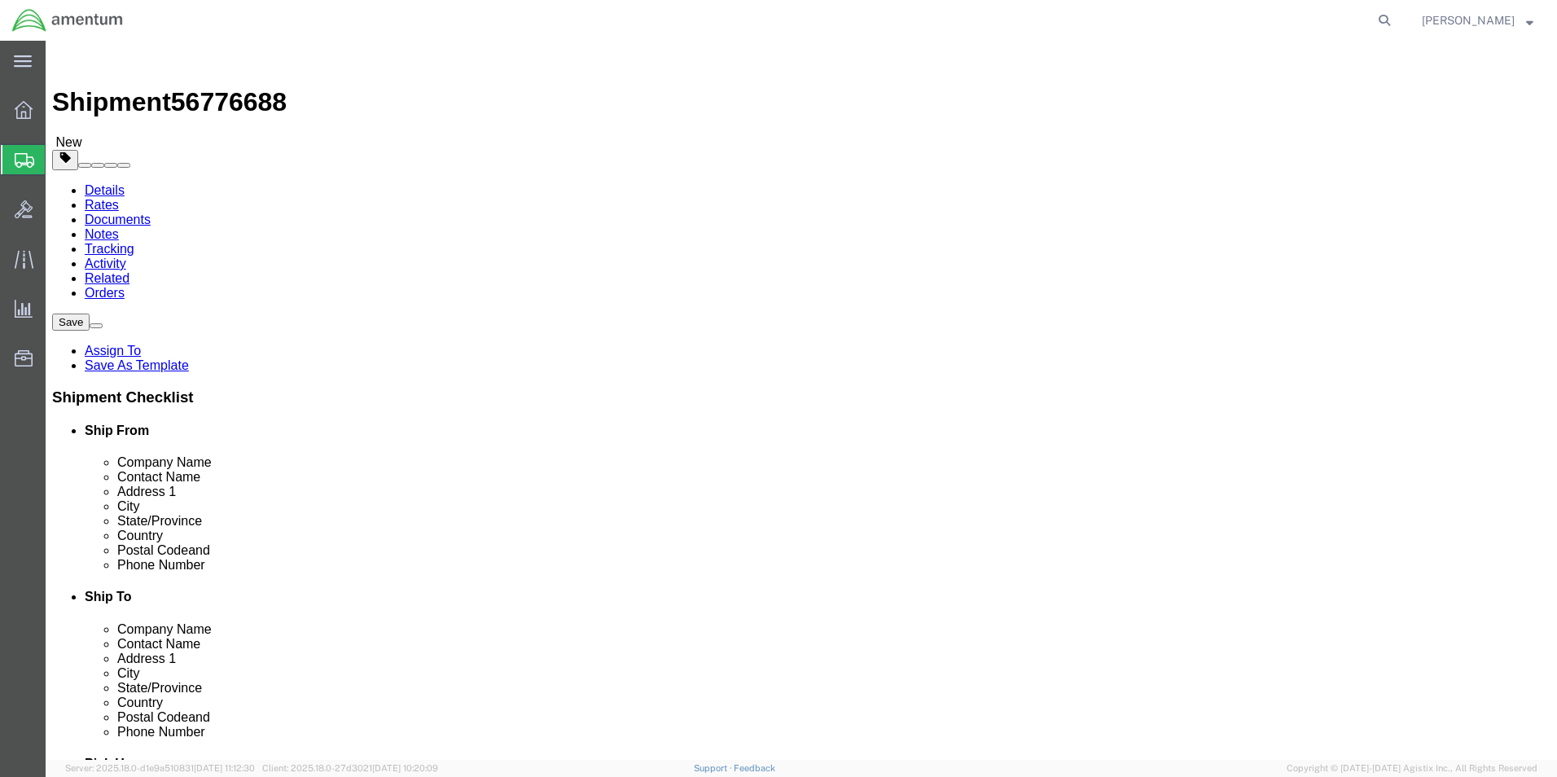
click select "Select BCK Boxes Bale(s) Basket(s) Bolt(s) Bottle(s) Buckets Bulk Bundle(s) Can…"
select select "CASE"
click select "Select BCK Boxes Bale(s) Basket(s) Bolt(s) Bottle(s) Buckets Bulk Bundle(s) Can…"
click input "text"
type input "23"
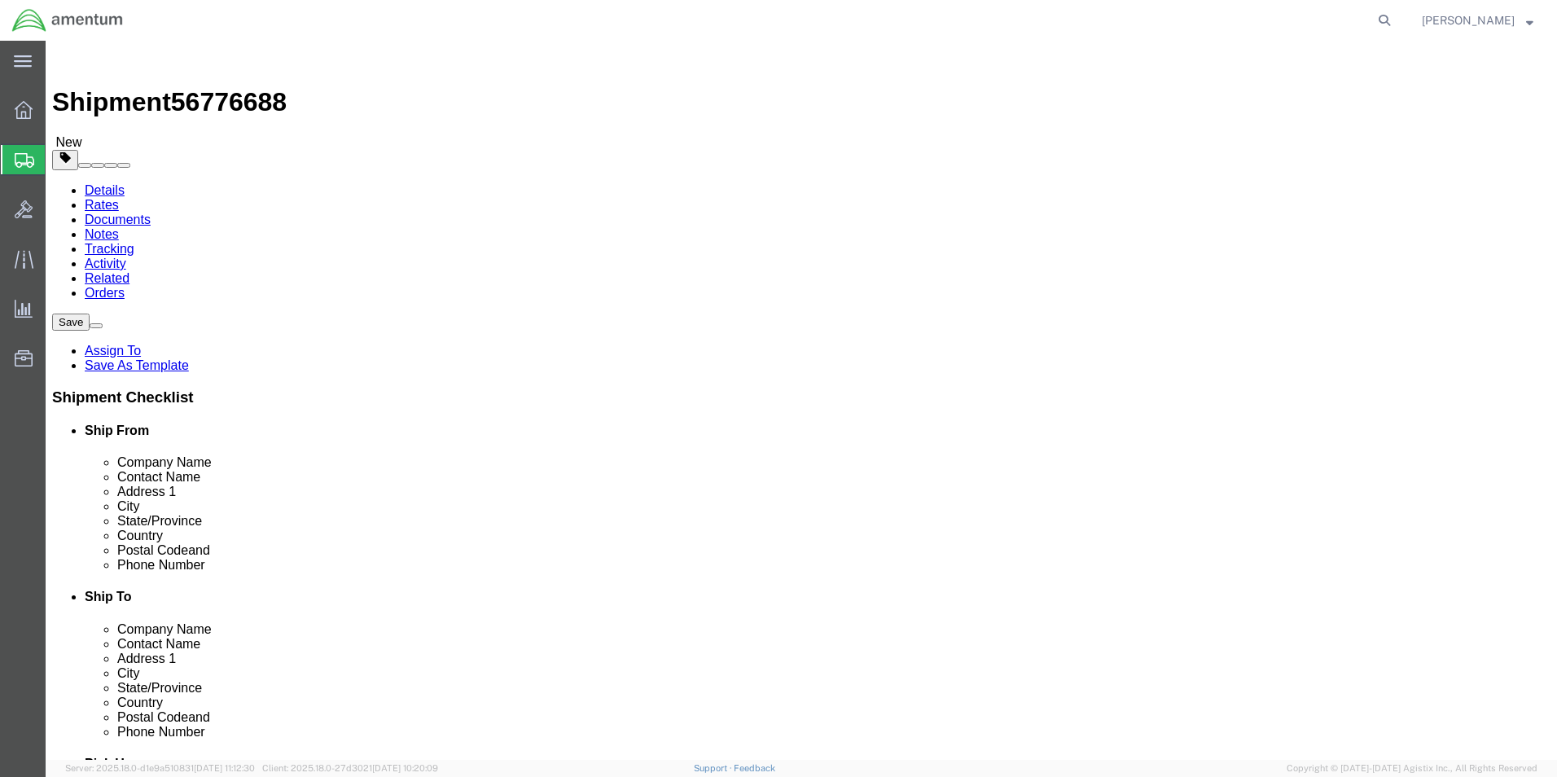
type input "14"
type input "9"
drag, startPoint x: 230, startPoint y: 377, endPoint x: 221, endPoint y: 377, distance: 9.8
click input "0.00"
type input "45.00"
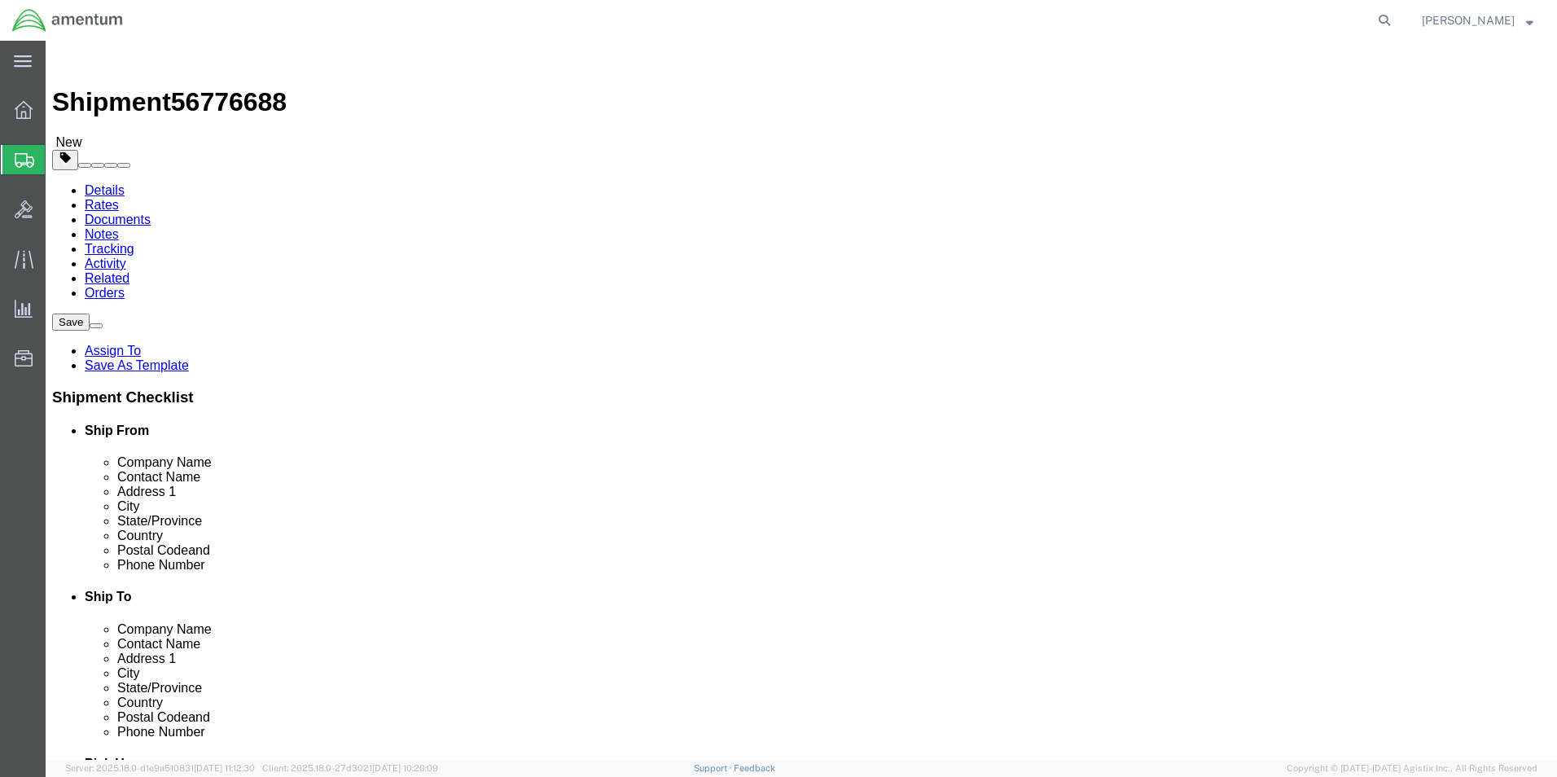
click link "Add Content"
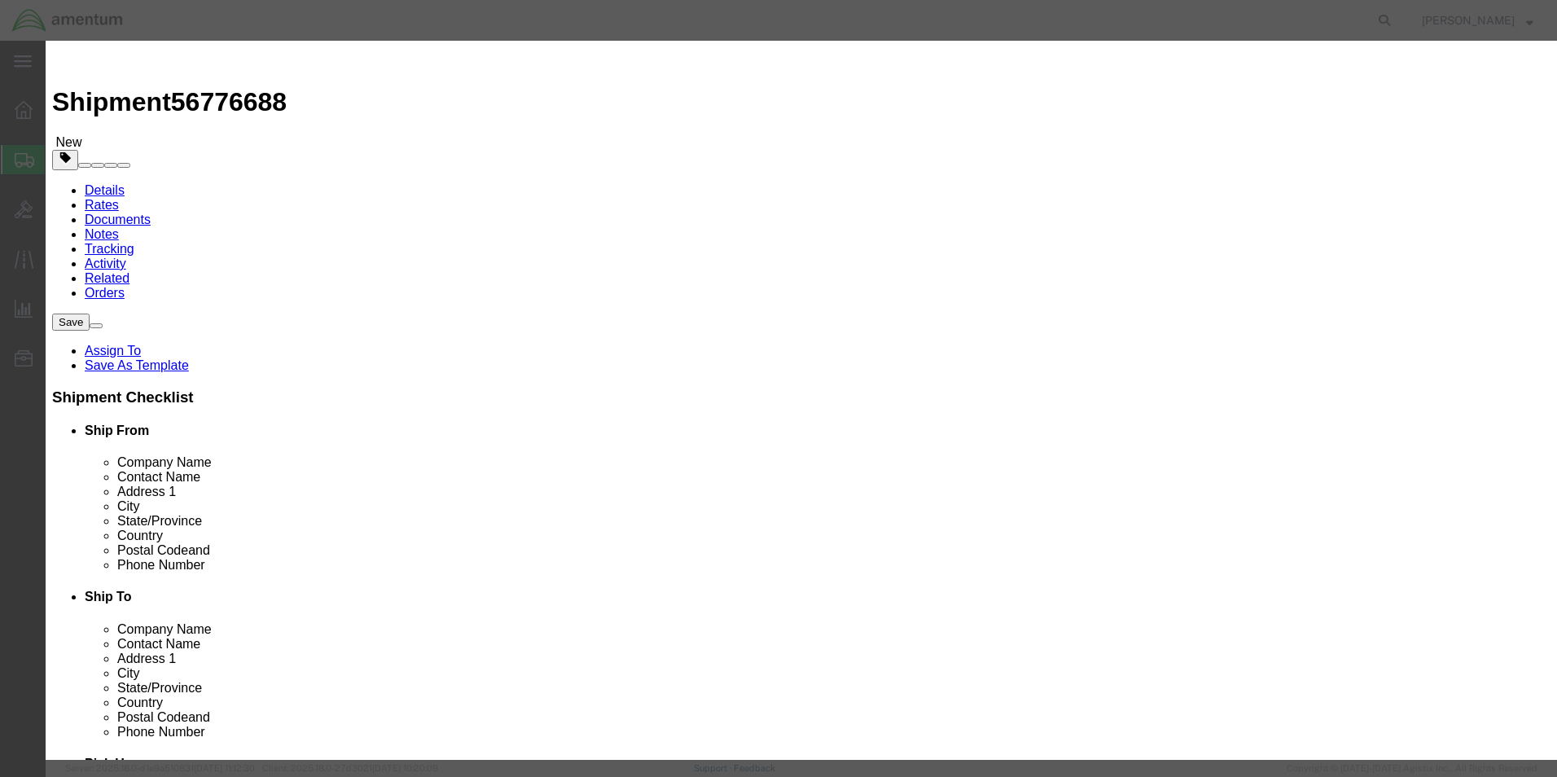
drag, startPoint x: 559, startPoint y: 163, endPoint x: 513, endPoint y: 122, distance: 61.1
click input "text"
type input "pelican Case"
drag, startPoint x: 494, startPoint y: 151, endPoint x: 464, endPoint y: 158, distance: 31.0
click div "0"
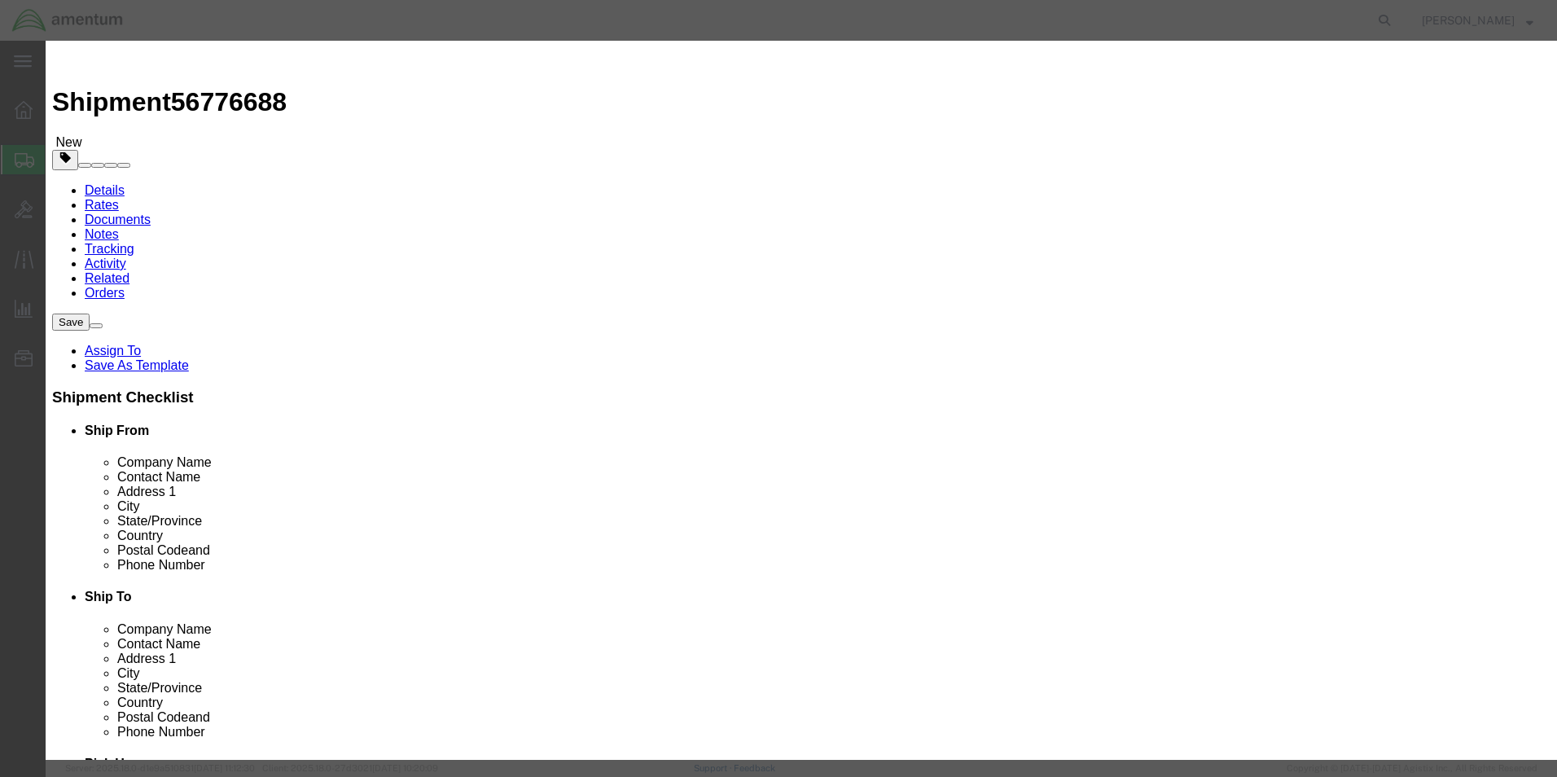
type input "1"
click input "text"
type input "100.00"
click select "Select 50 55 60 65 70 85 92.5 100 125 175 250 300 400"
select select "65"
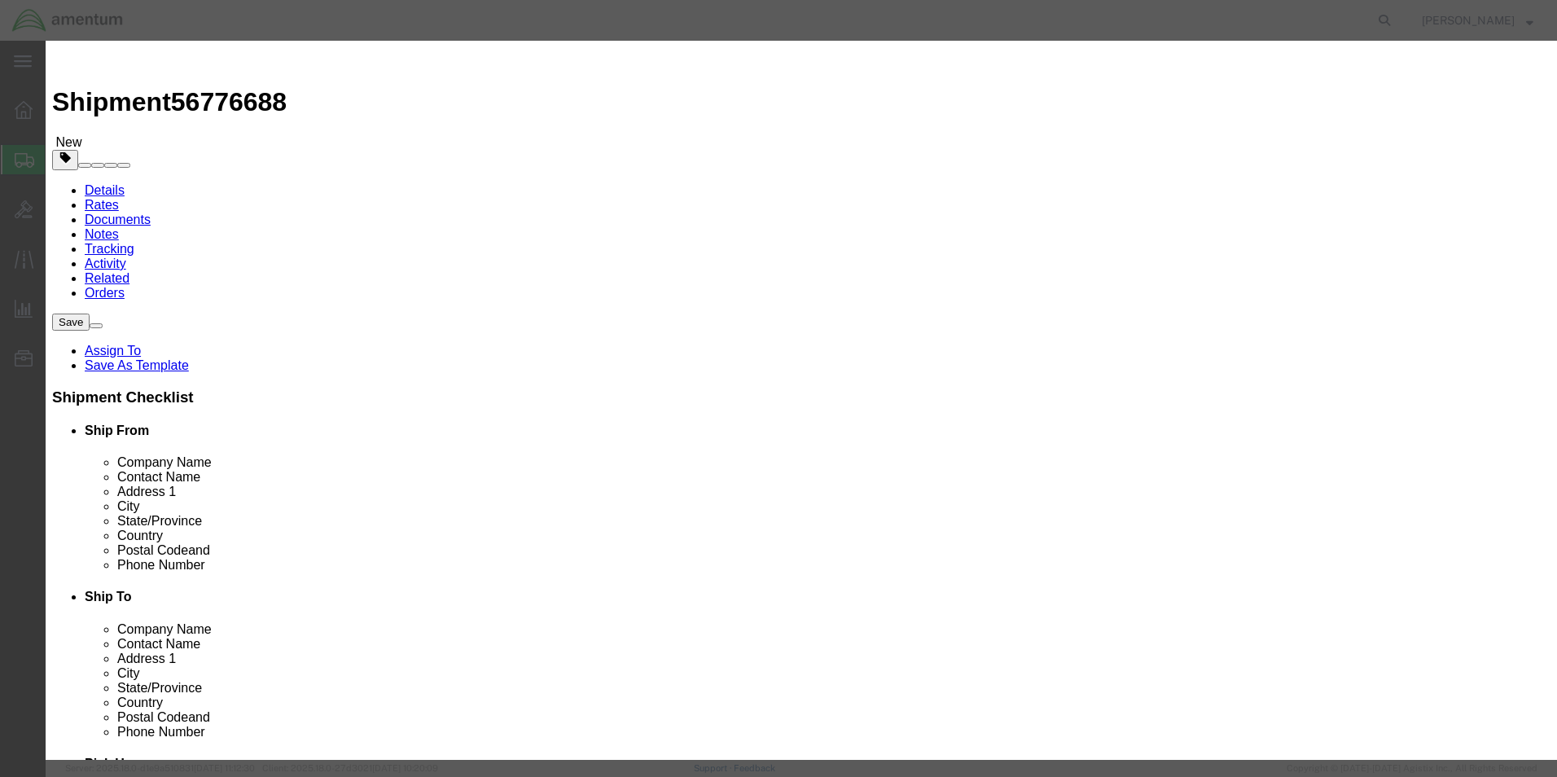
click select "Select 50 55 60 65 70 85 92.5 100 125 175 250 300 400"
click input "pelican Case"
type input "Pelican Case"
click button "Save & Close"
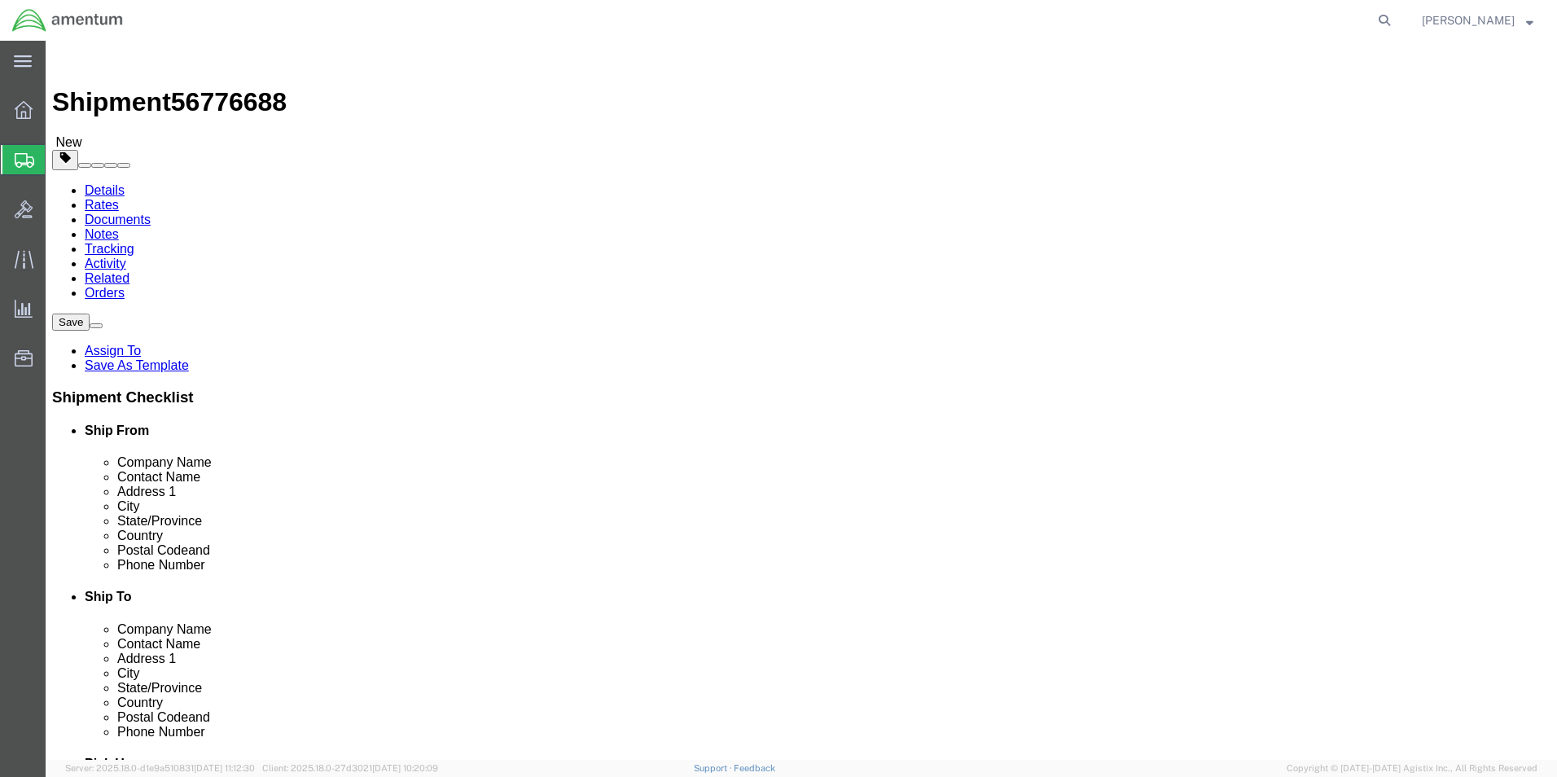
click button "Rate Shipment"
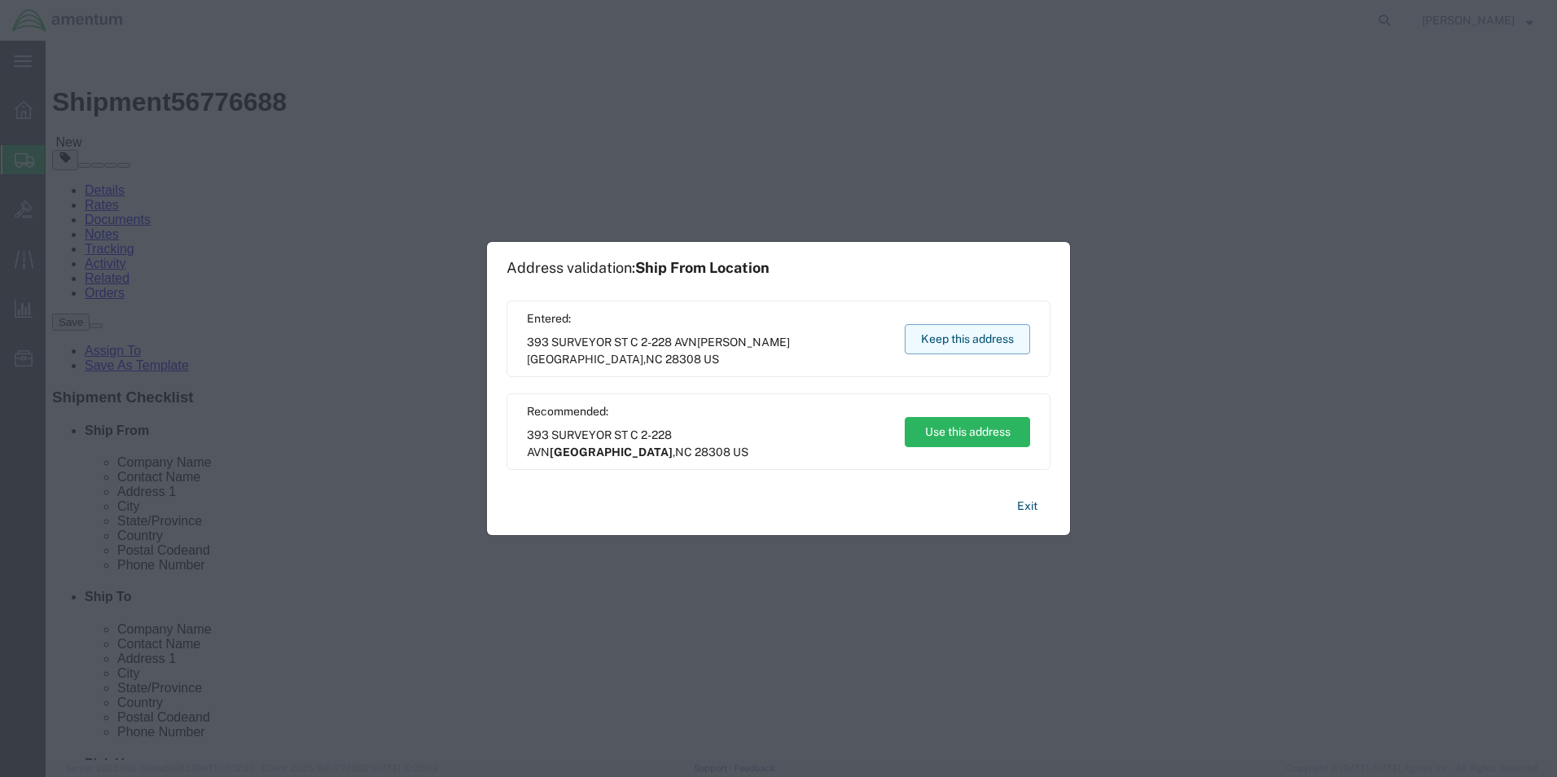
click at [962, 337] on button "Keep this address" at bounding box center [967, 339] width 125 height 30
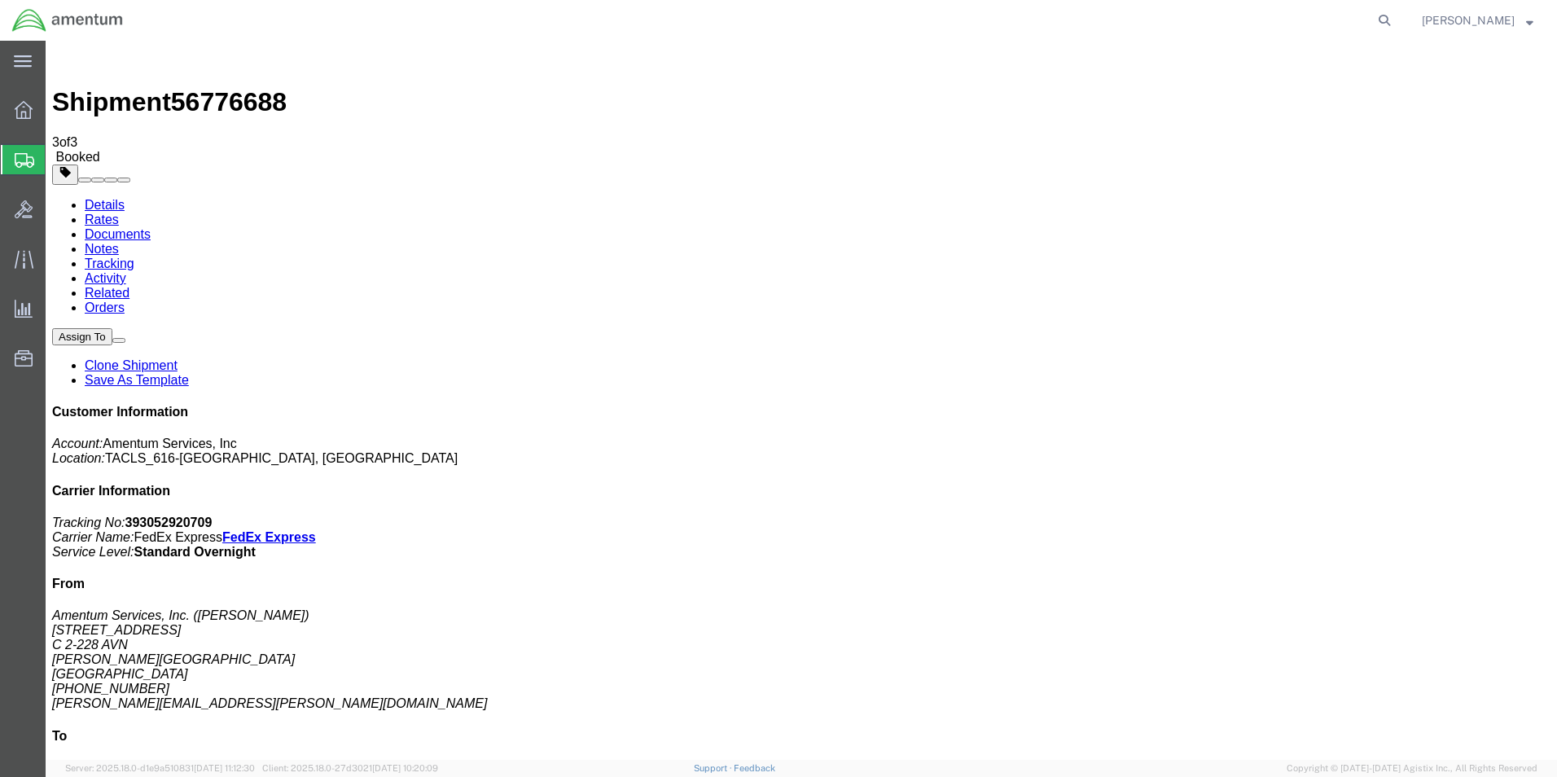
click at [85, 198] on link "Details" at bounding box center [105, 205] width 40 height 14
click link "Schedule pickup request"
